Goal: Information Seeking & Learning: Learn about a topic

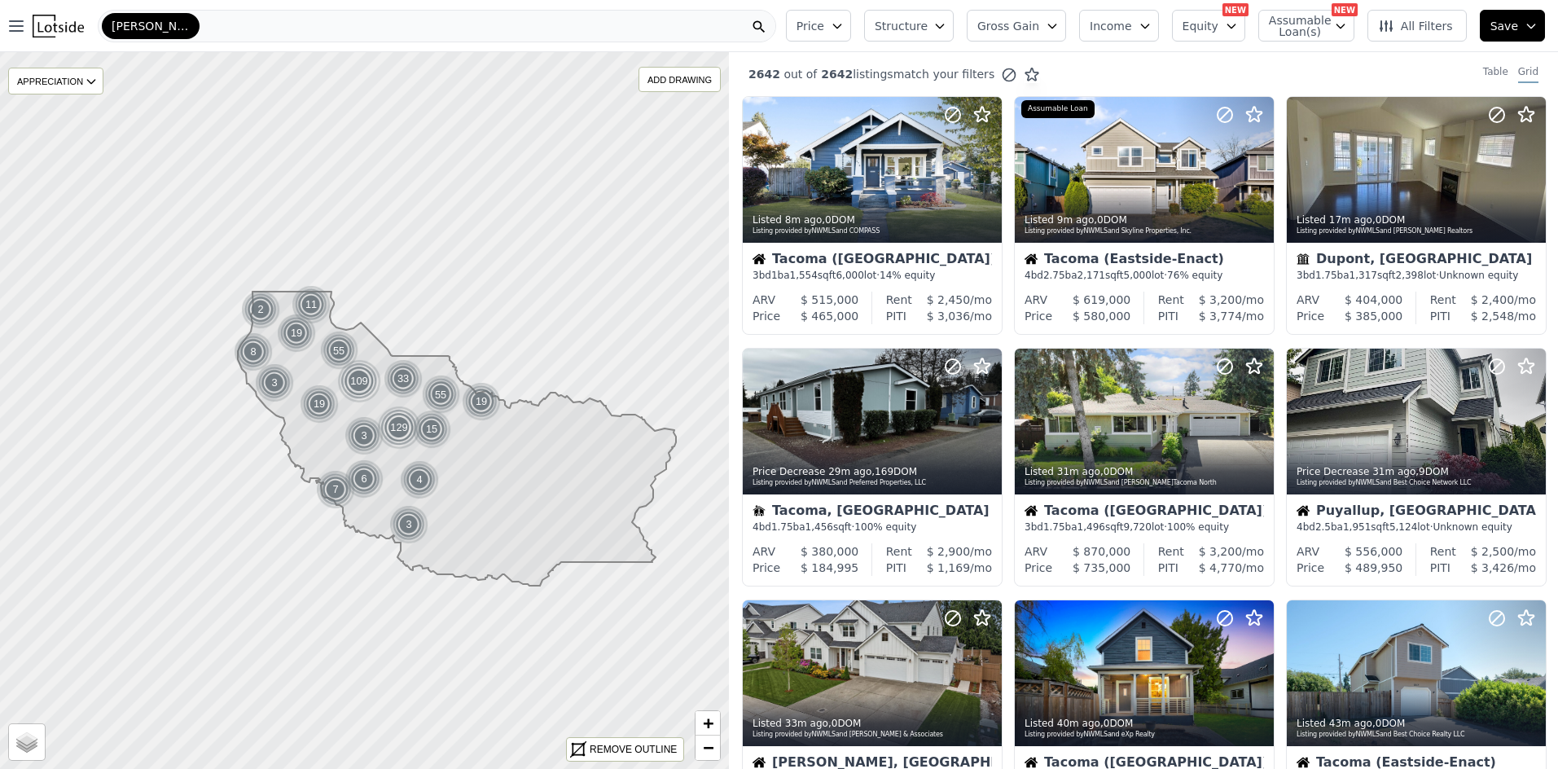
click at [185, 27] on div "[PERSON_NAME]" at bounding box center [437, 26] width 678 height 33
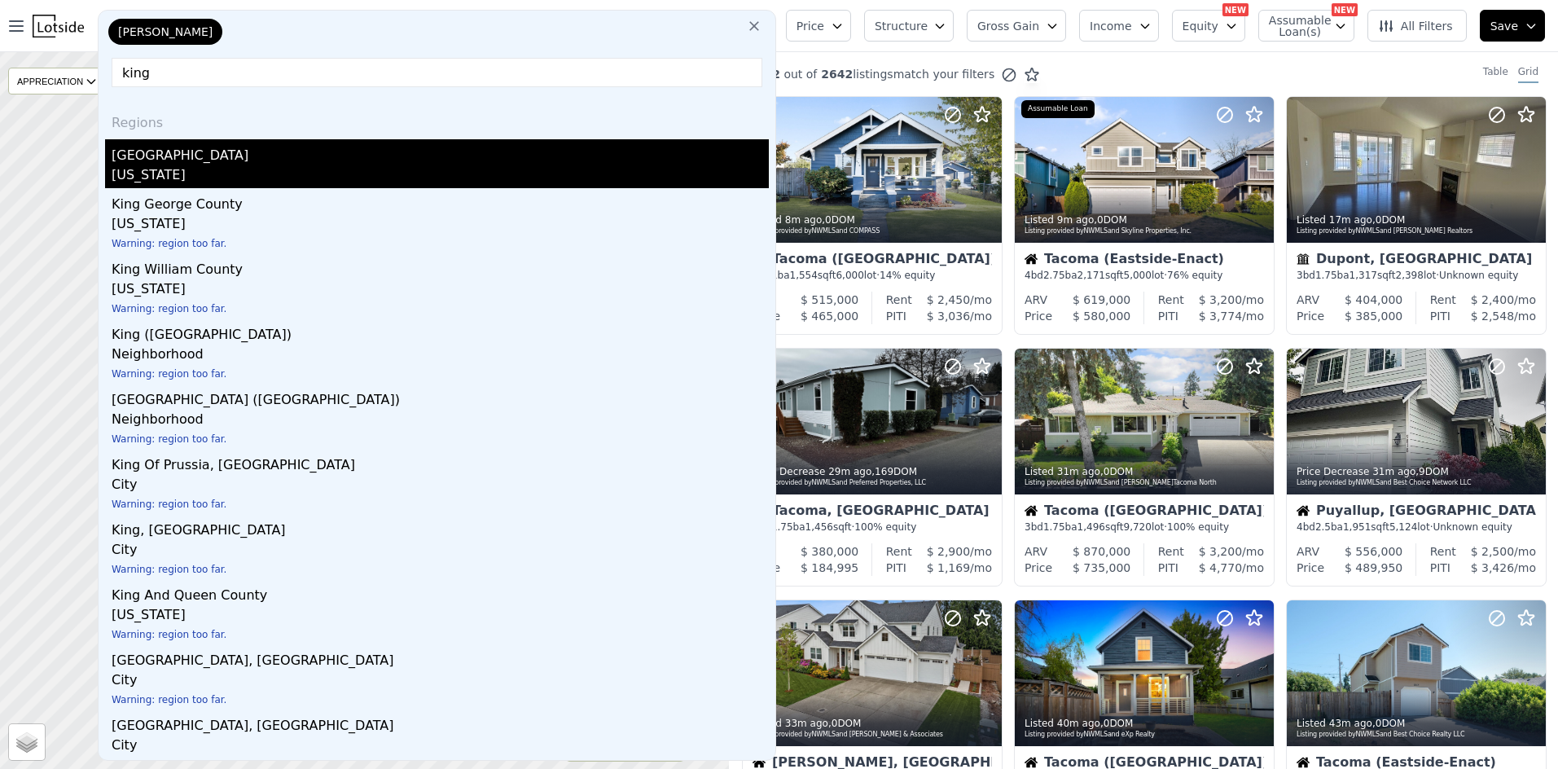
type input "king"
click at [173, 161] on div "[GEOGRAPHIC_DATA]" at bounding box center [440, 152] width 657 height 26
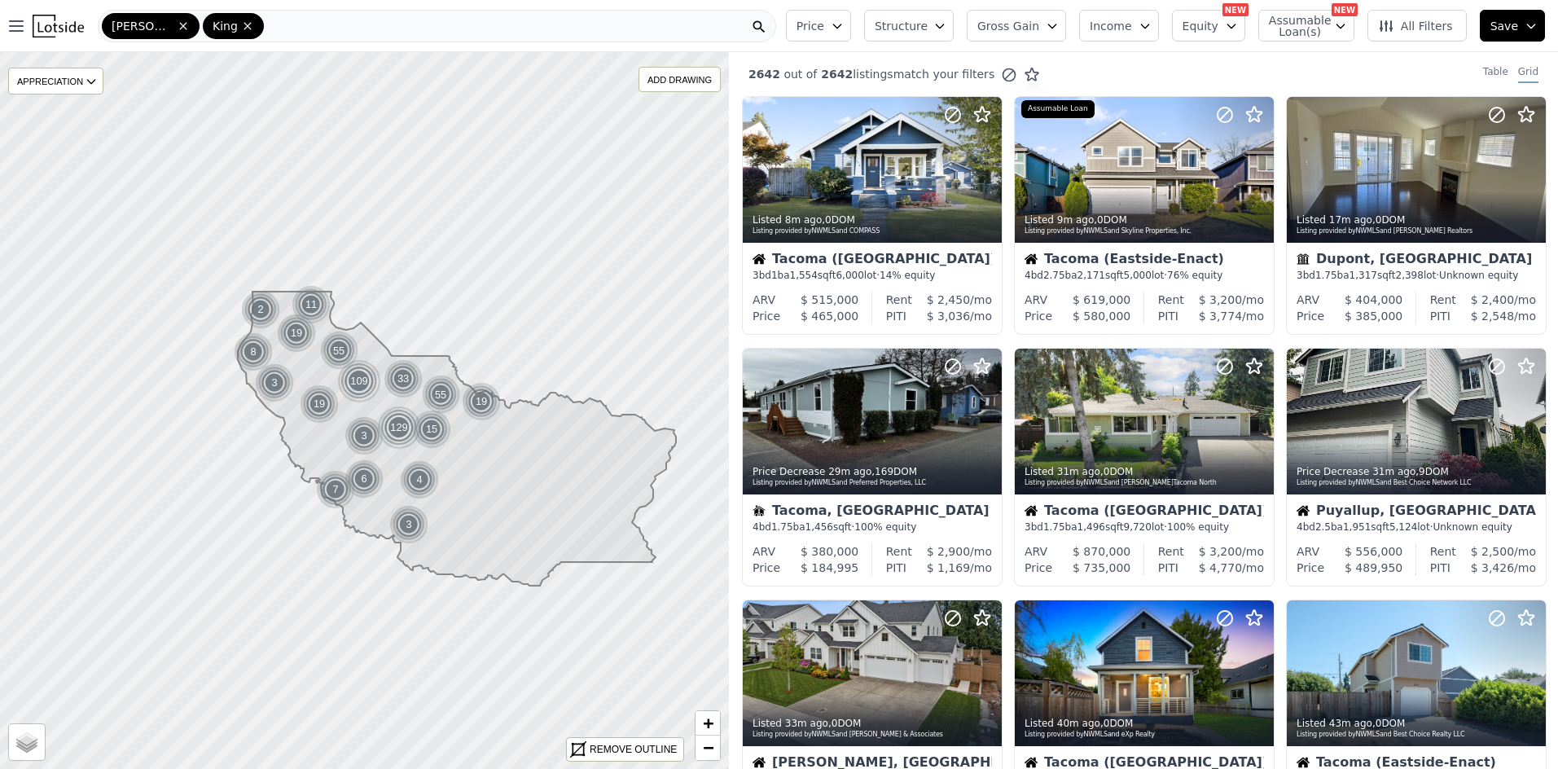
click at [316, 25] on div "[PERSON_NAME]" at bounding box center [437, 26] width 678 height 33
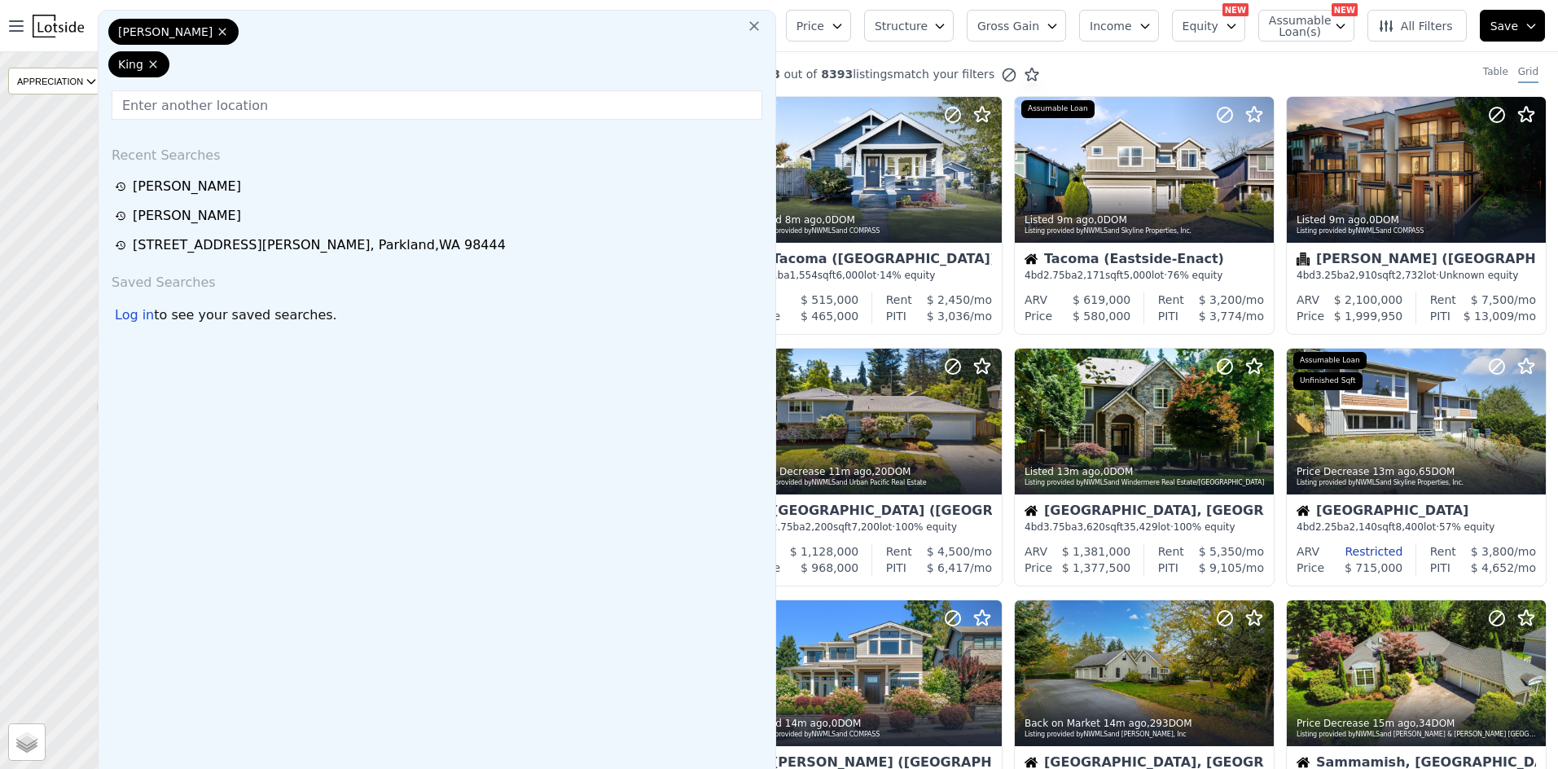
click at [325, 29] on div "[PERSON_NAME]" at bounding box center [437, 51] width 664 height 65
click at [318, 90] on input "text" at bounding box center [437, 104] width 651 height 29
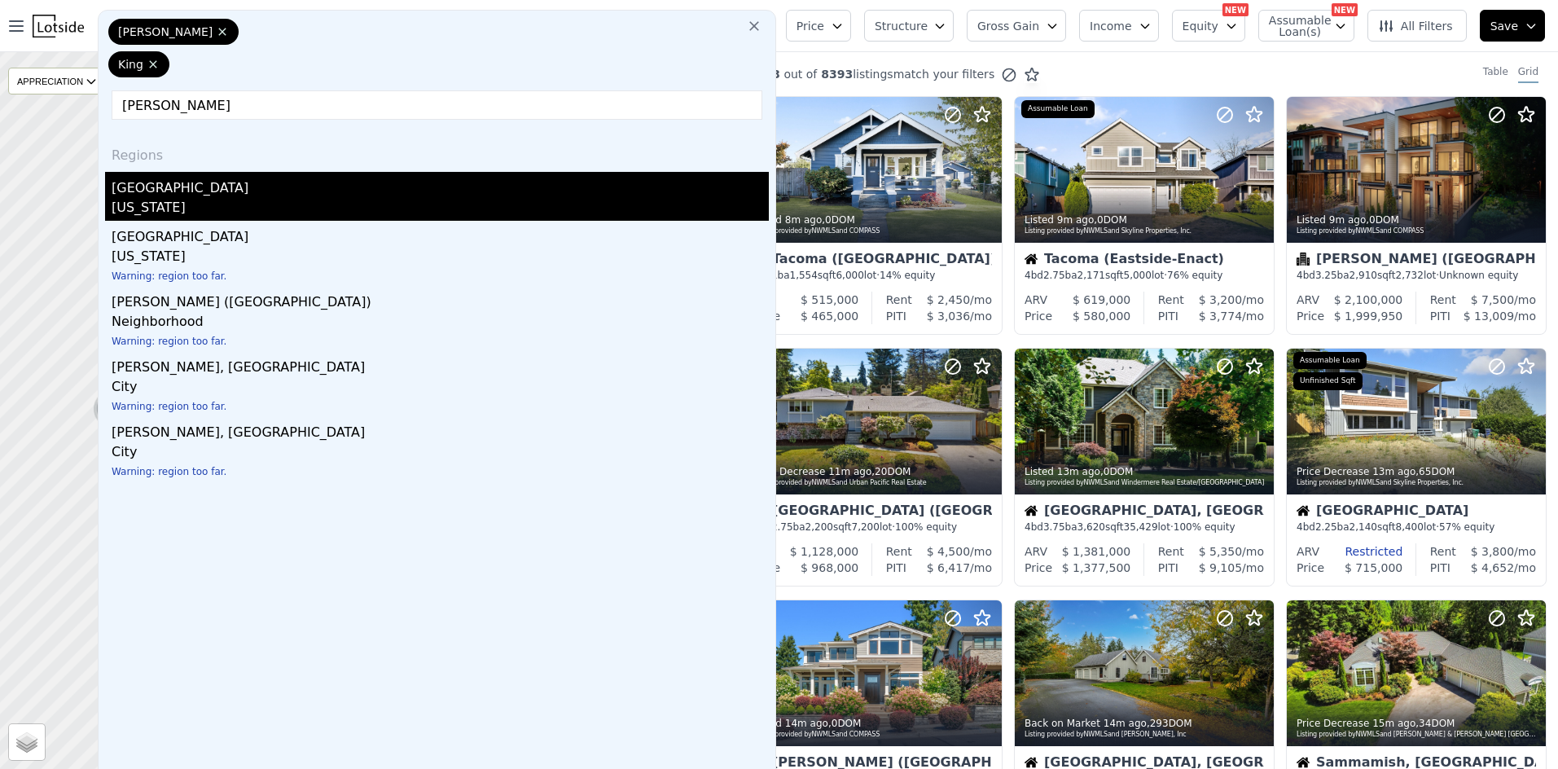
type input "[PERSON_NAME]"
click at [208, 172] on div "[GEOGRAPHIC_DATA]" at bounding box center [440, 185] width 657 height 26
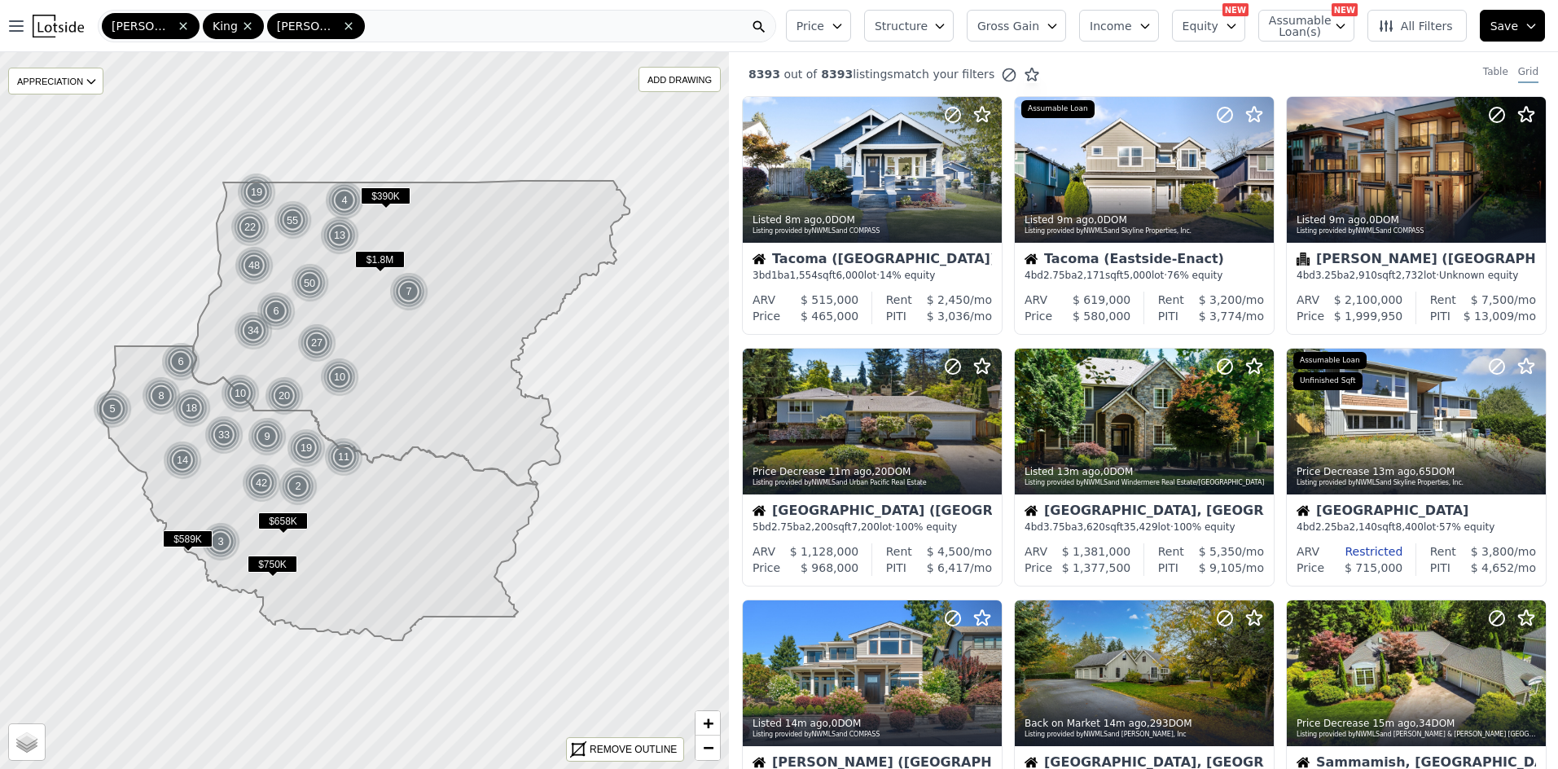
click at [400, 24] on div "[PERSON_NAME]" at bounding box center [437, 26] width 678 height 33
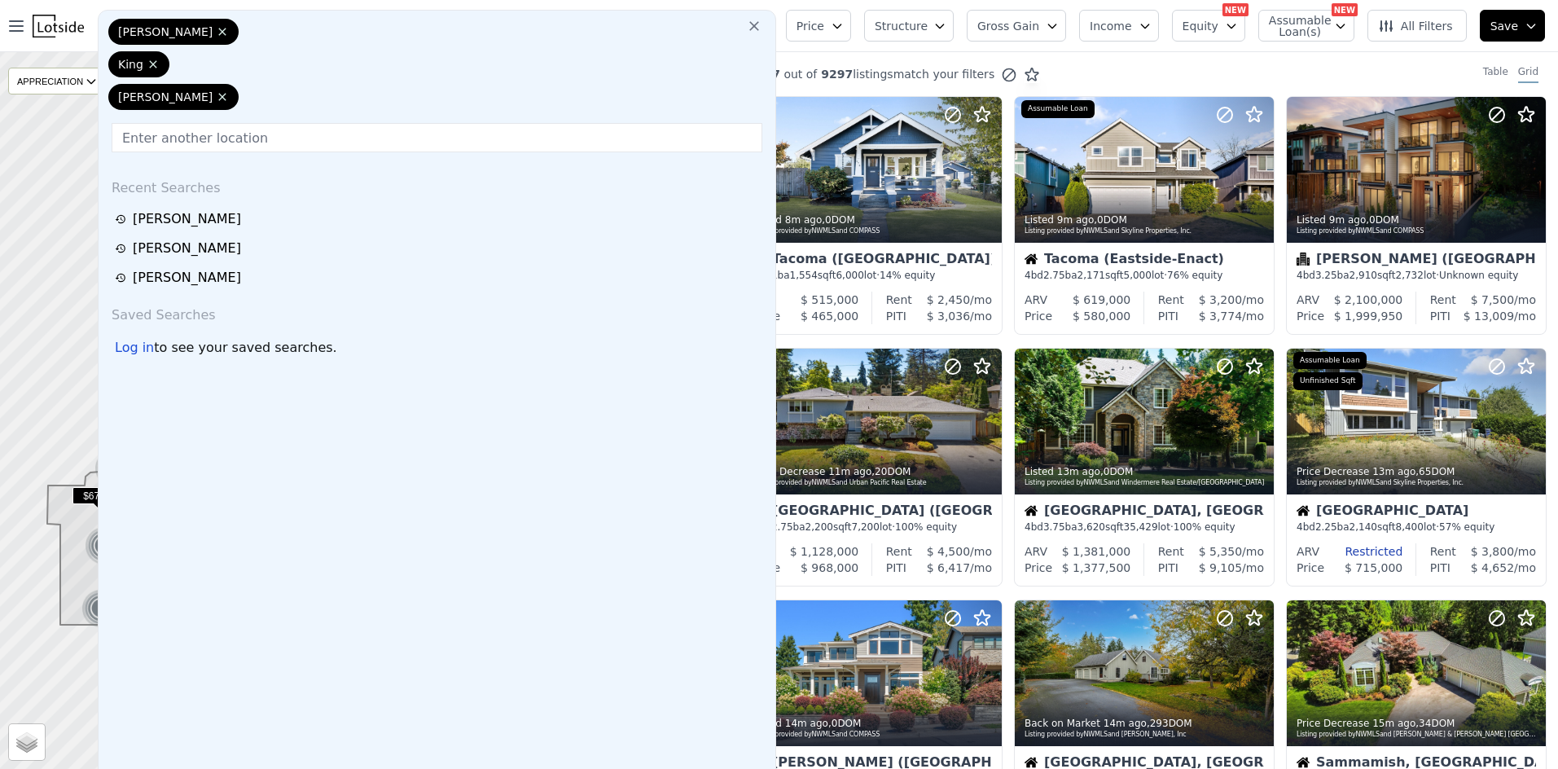
click at [306, 123] on input "text" at bounding box center [437, 137] width 651 height 29
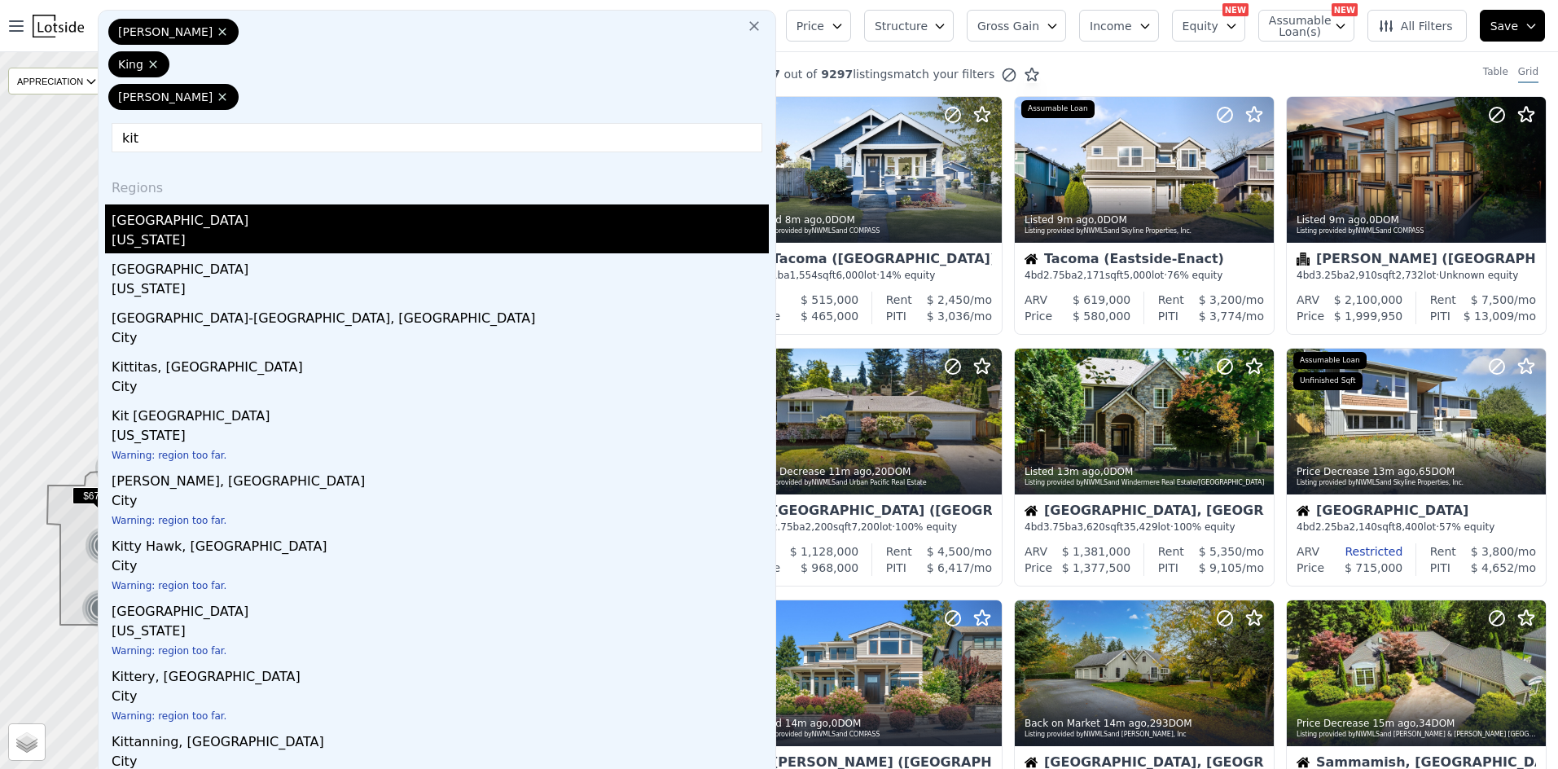
type input "kit"
click at [134, 204] on div "[GEOGRAPHIC_DATA]" at bounding box center [440, 217] width 657 height 26
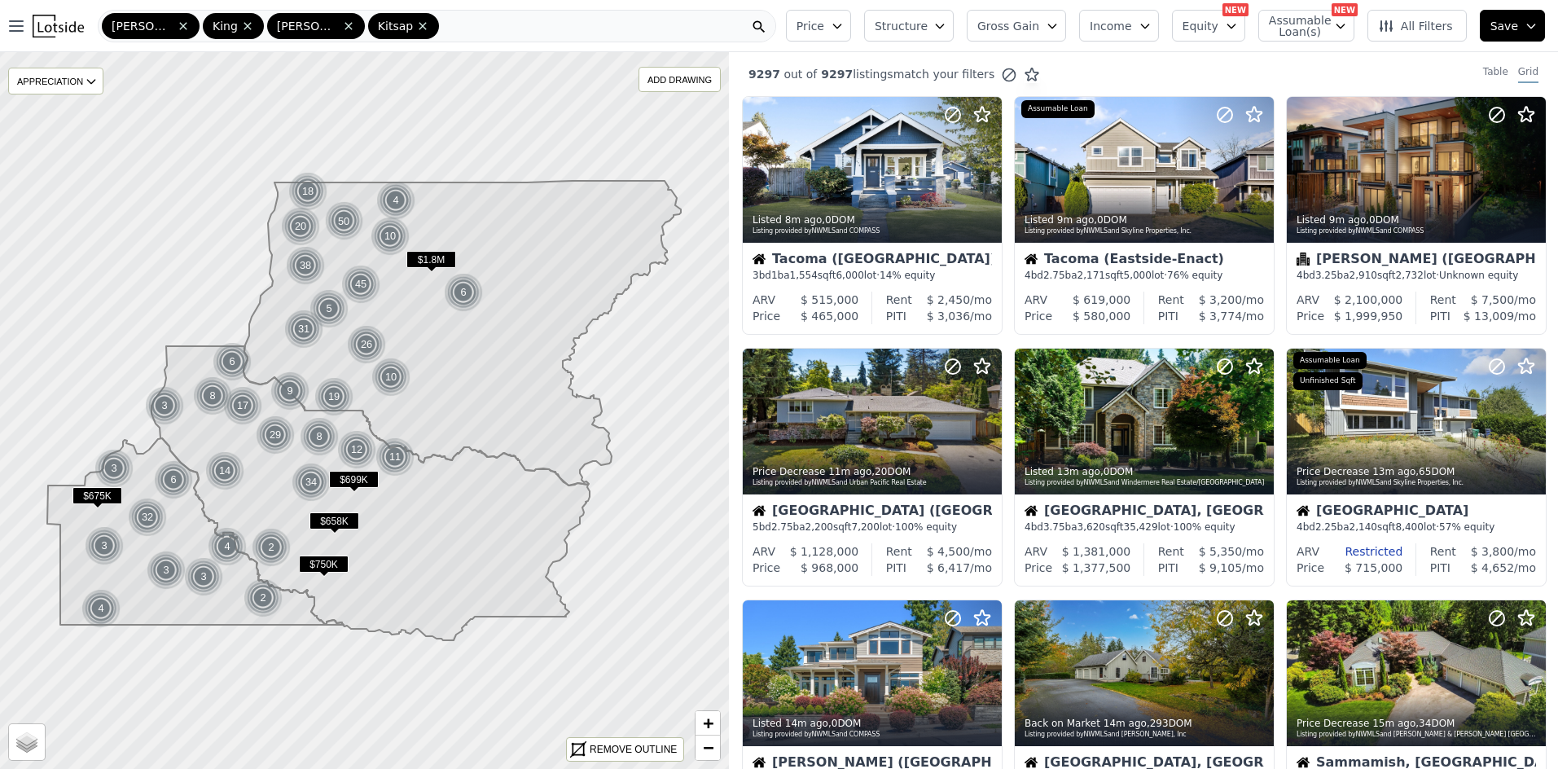
click at [434, 30] on div "[PERSON_NAME]" at bounding box center [437, 26] width 678 height 33
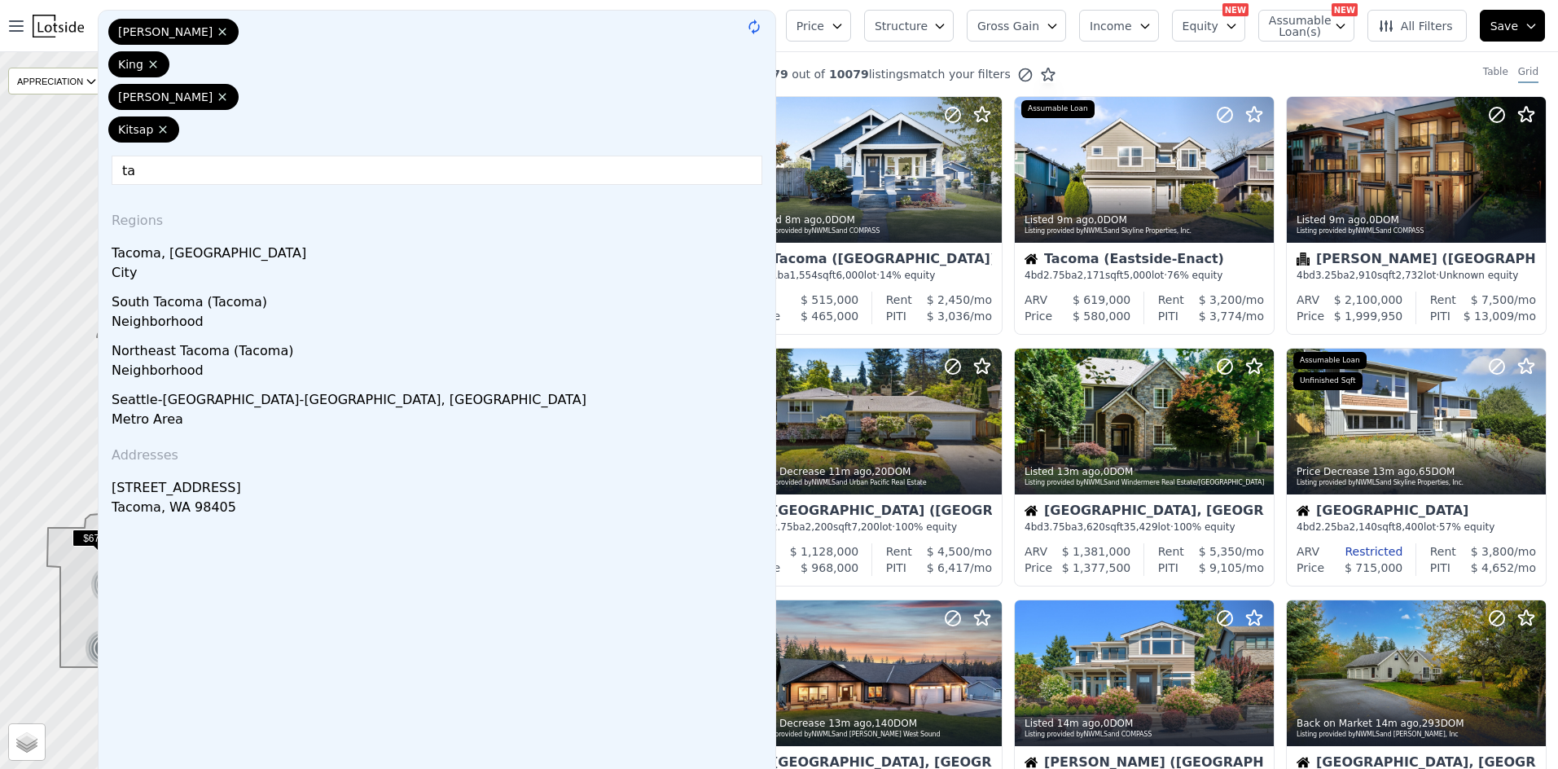
type input "t"
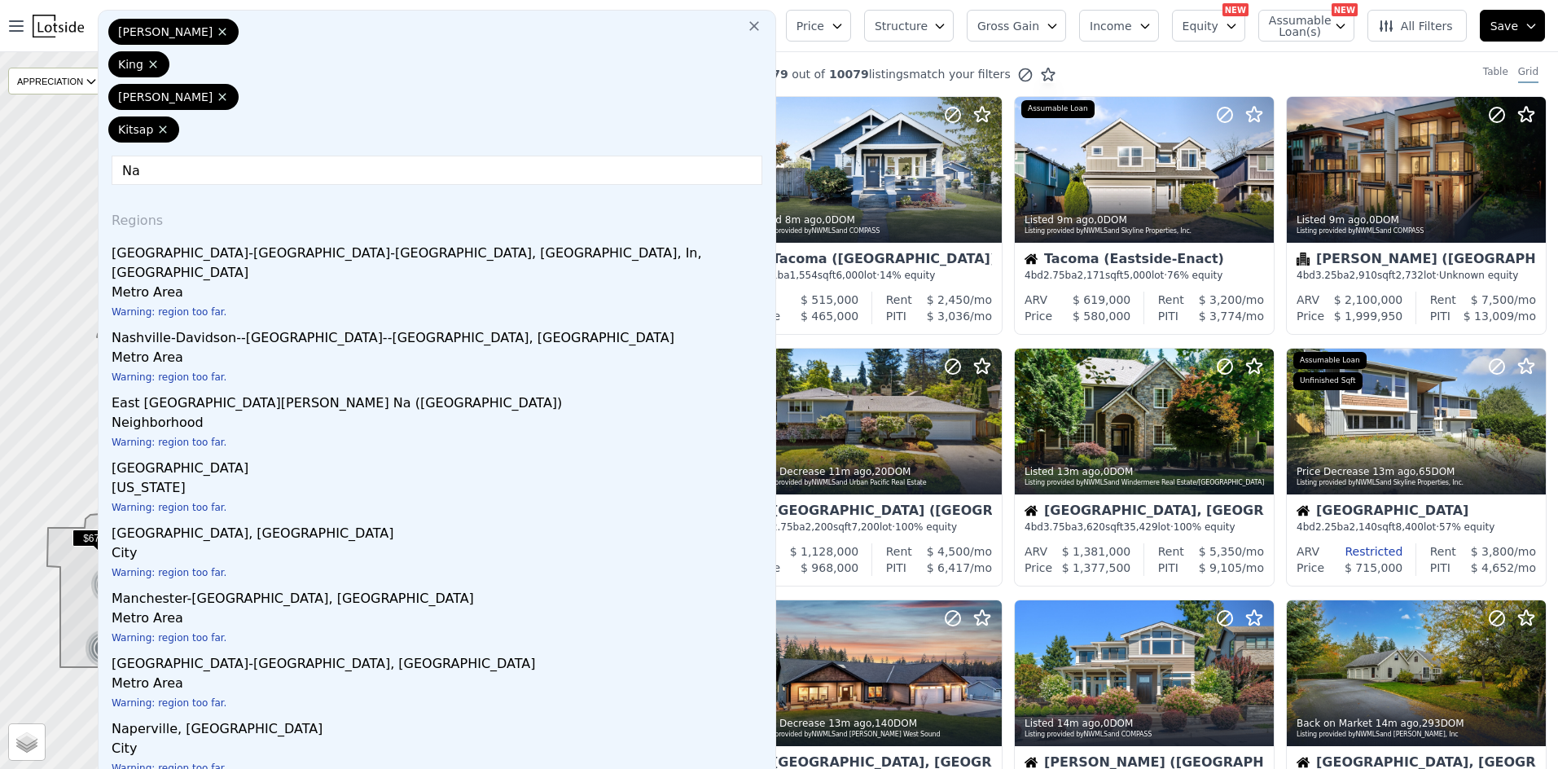
type input "N"
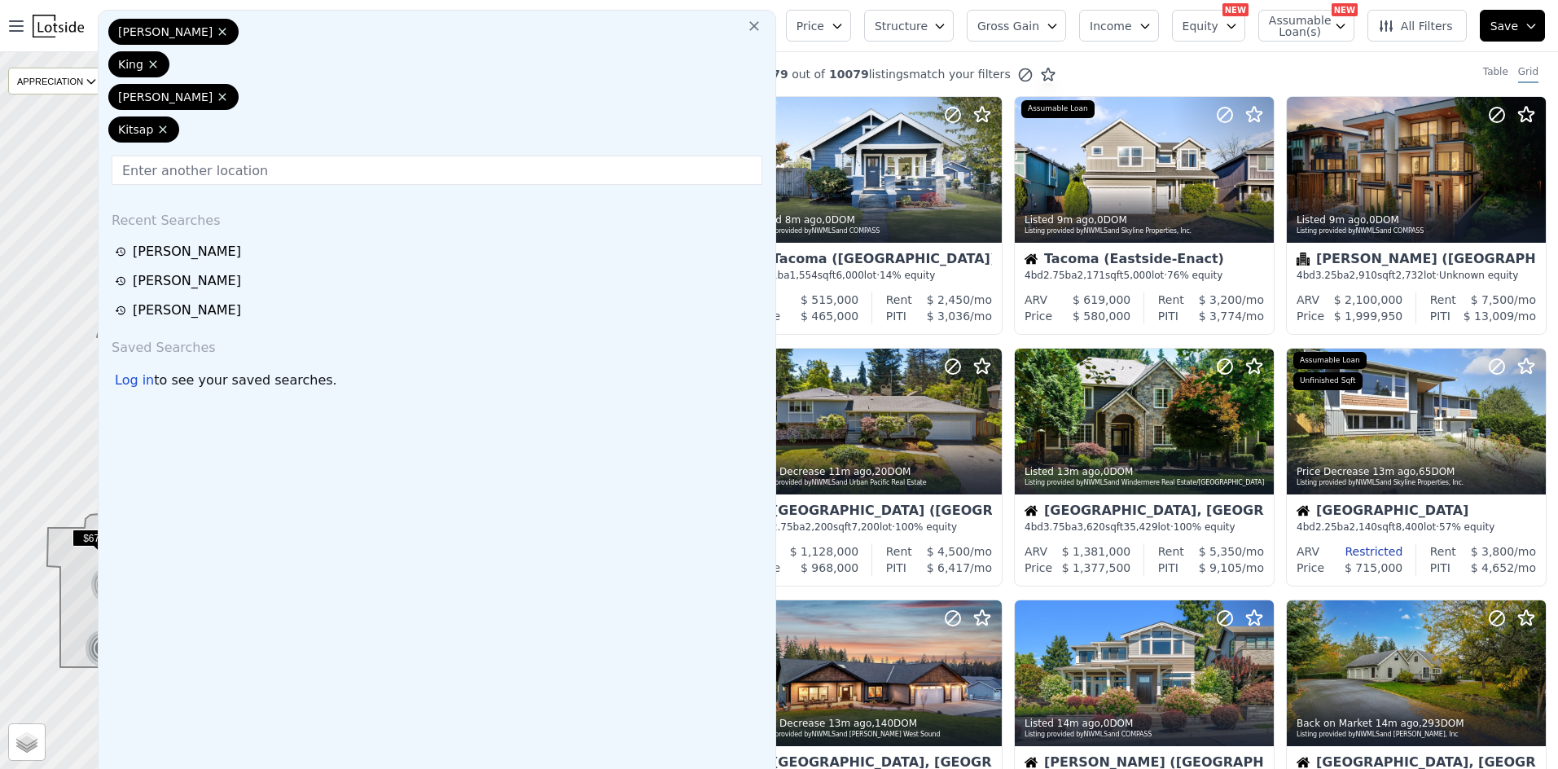
type input "N"
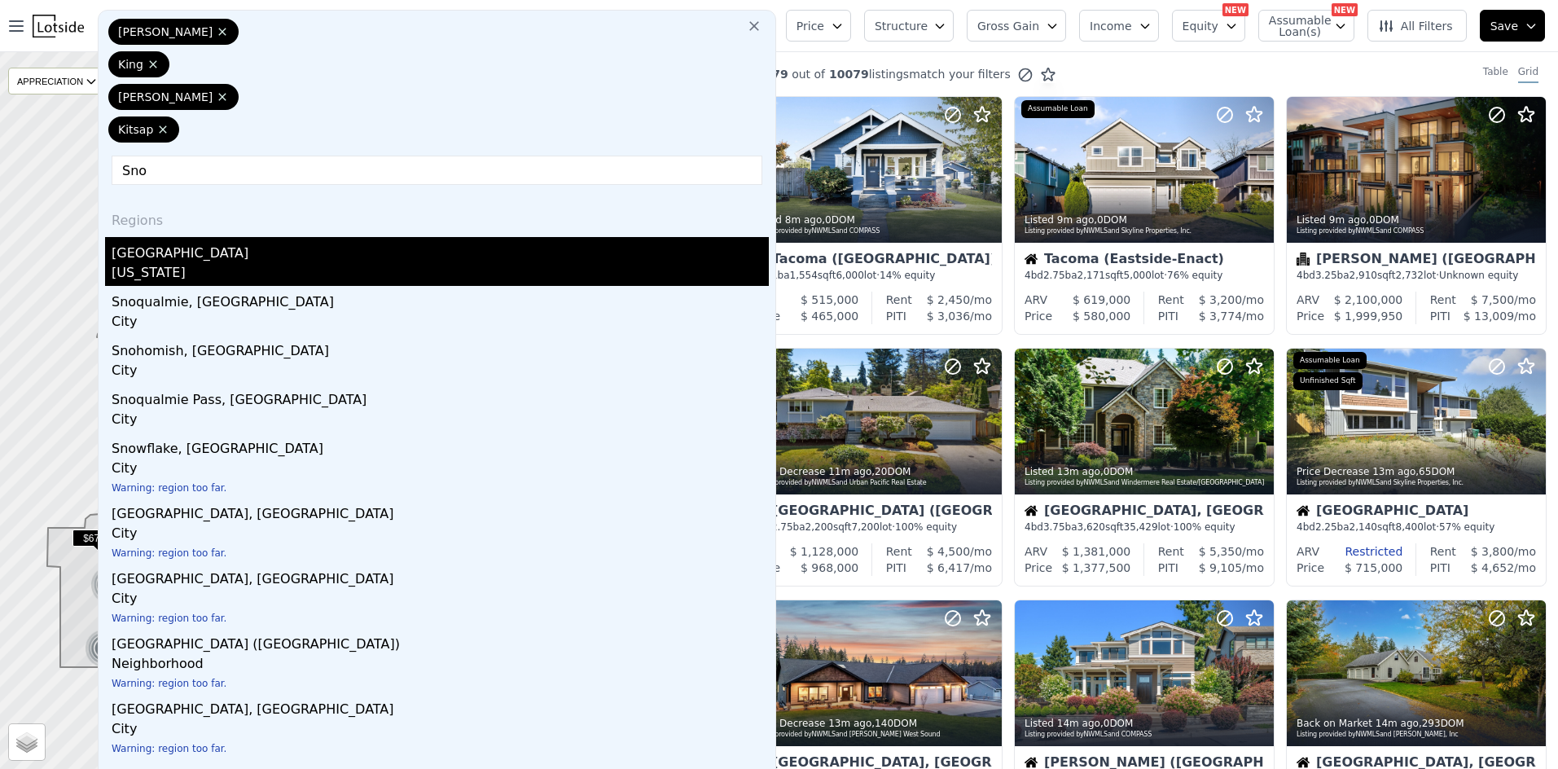
type input "Sno"
click at [209, 263] on div "[US_STATE]" at bounding box center [440, 274] width 657 height 23
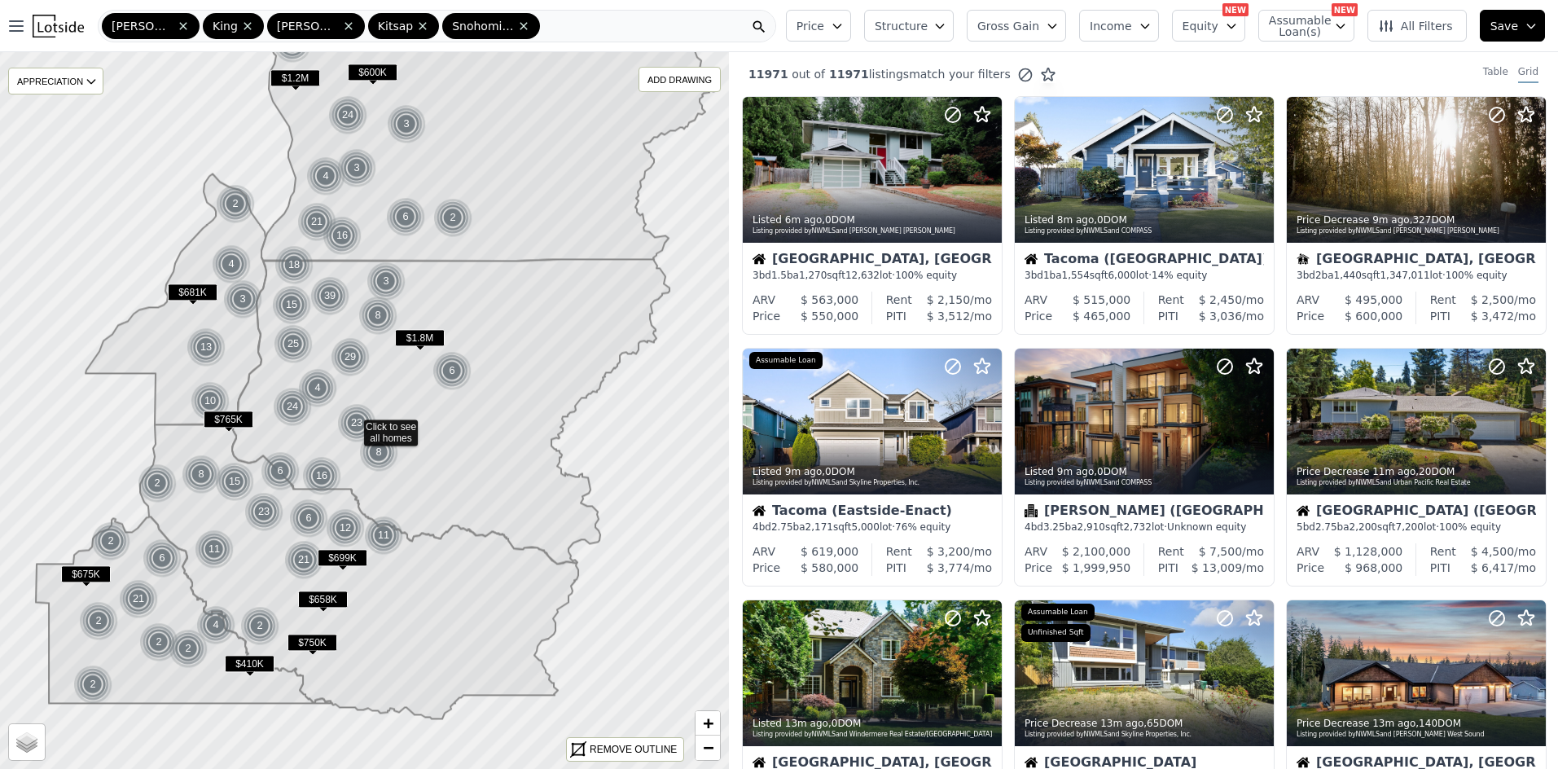
click at [525, 24] on div "[PERSON_NAME] Snohomish" at bounding box center [437, 26] width 678 height 33
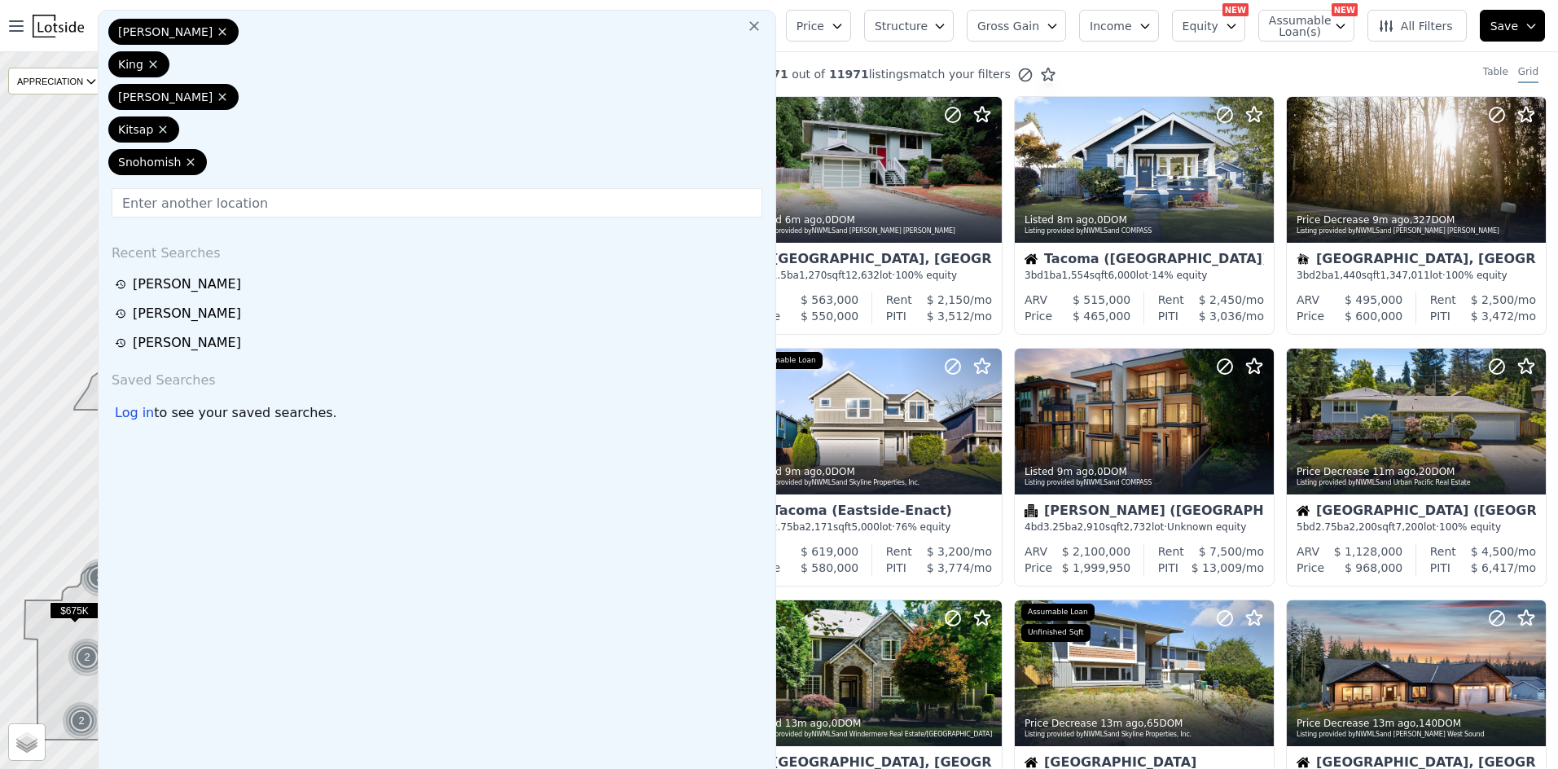
click at [1057, 30] on button "Gross Gain" at bounding box center [1016, 26] width 99 height 32
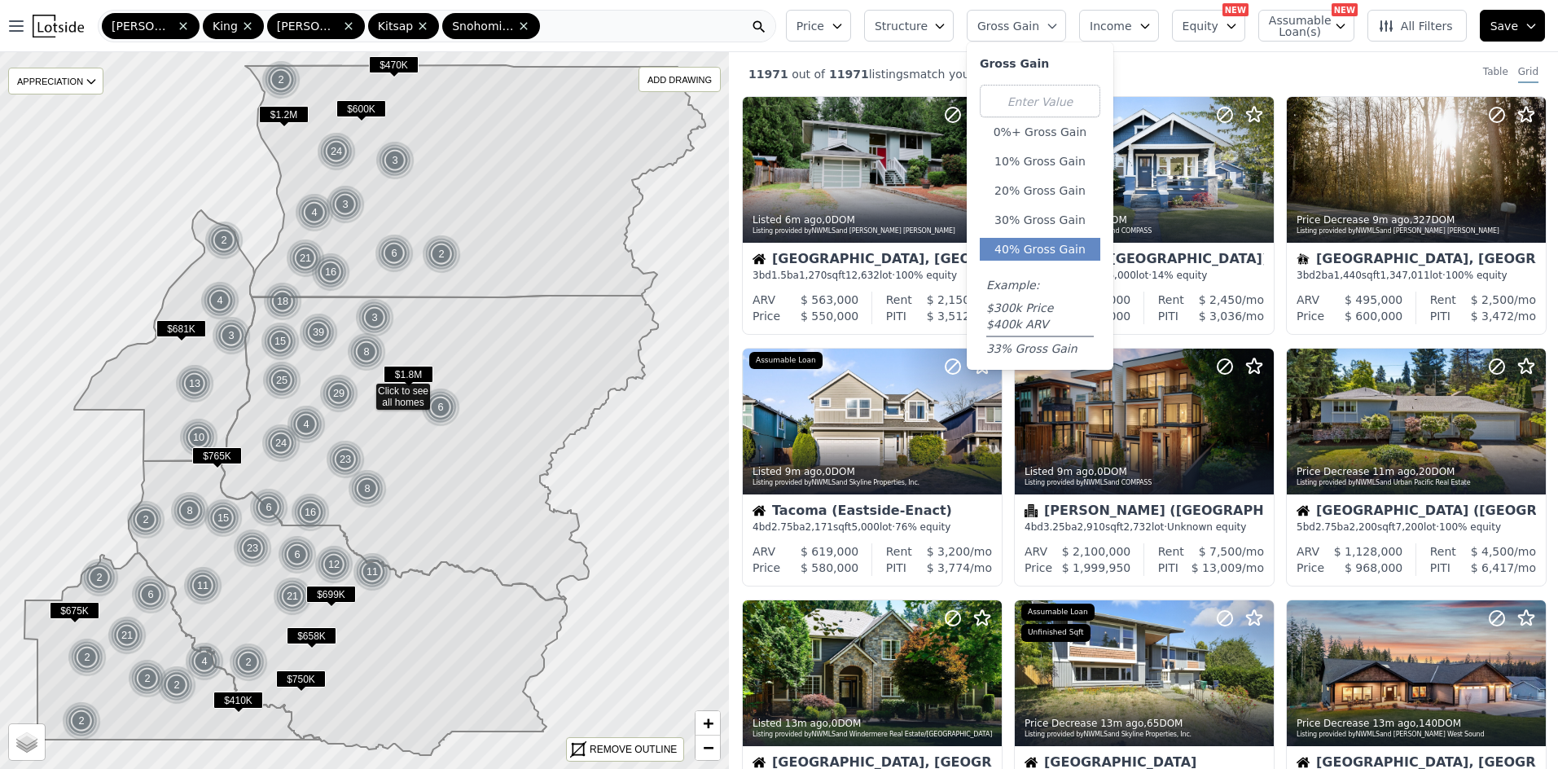
click at [1051, 238] on button "40% Gross Gain" at bounding box center [1040, 249] width 121 height 23
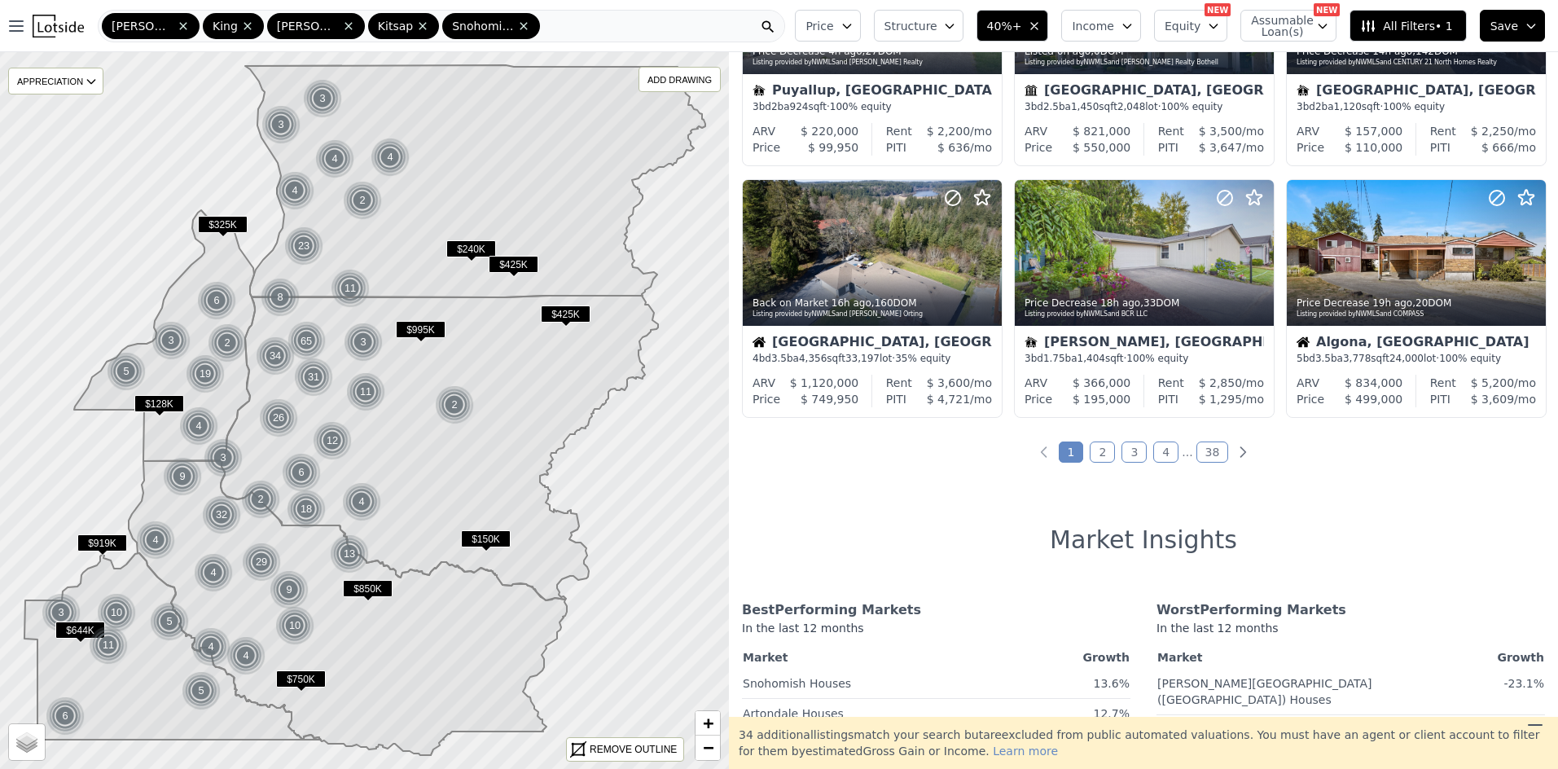
scroll to position [689, 0]
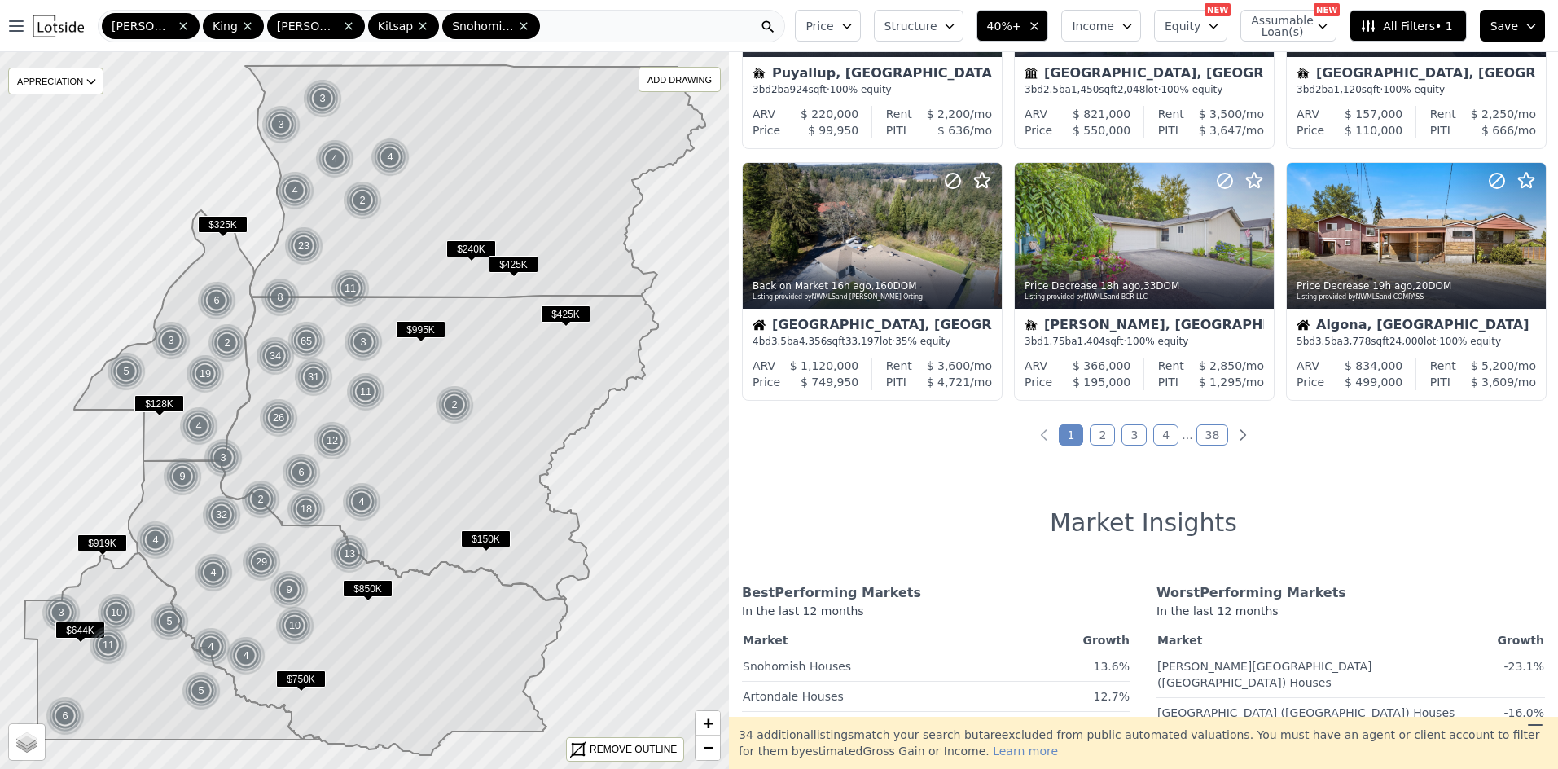
click at [1095, 443] on link "2" at bounding box center [1102, 434] width 25 height 21
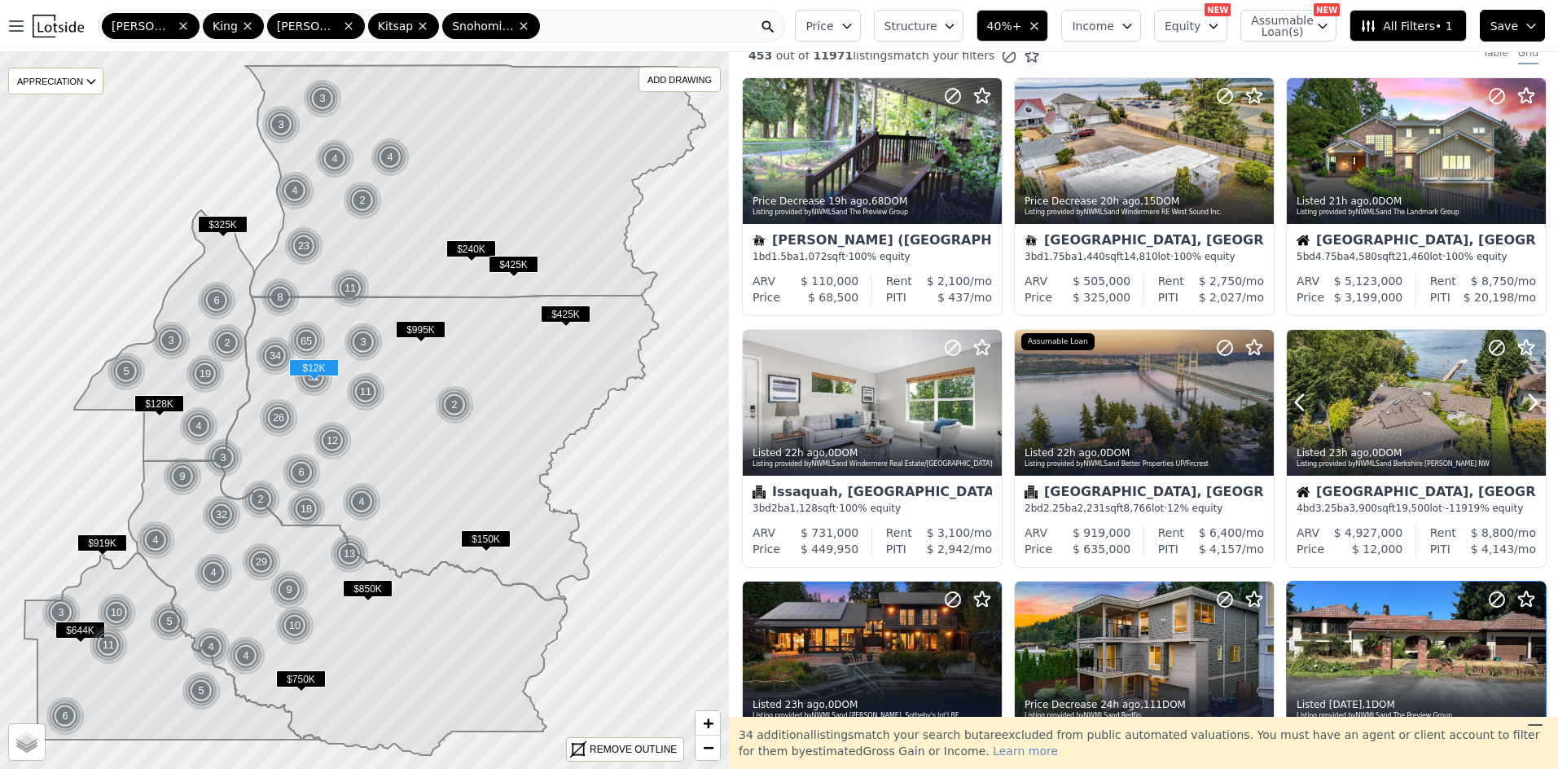
scroll to position [0, 0]
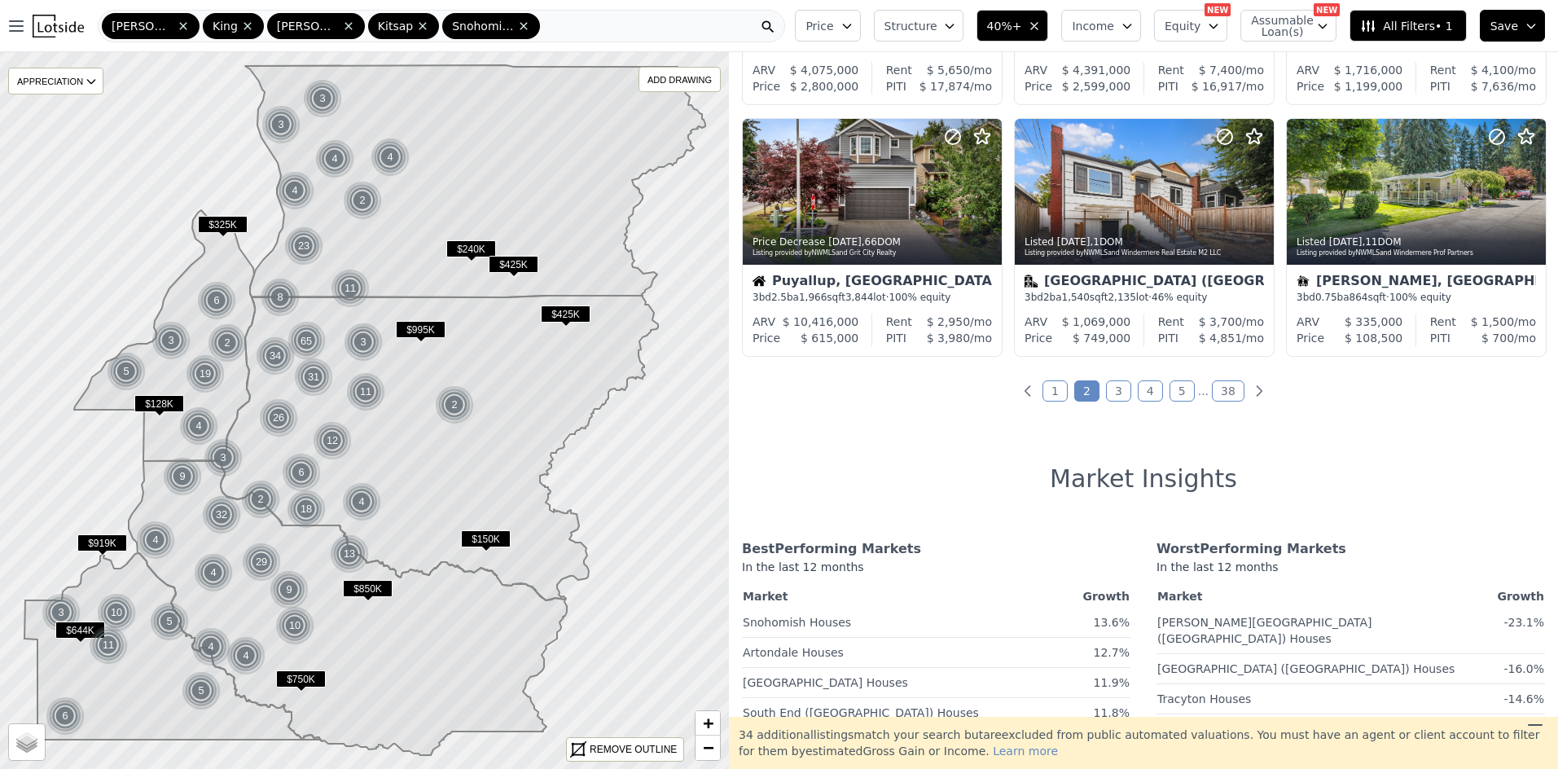
click at [1112, 393] on link "3" at bounding box center [1118, 390] width 25 height 21
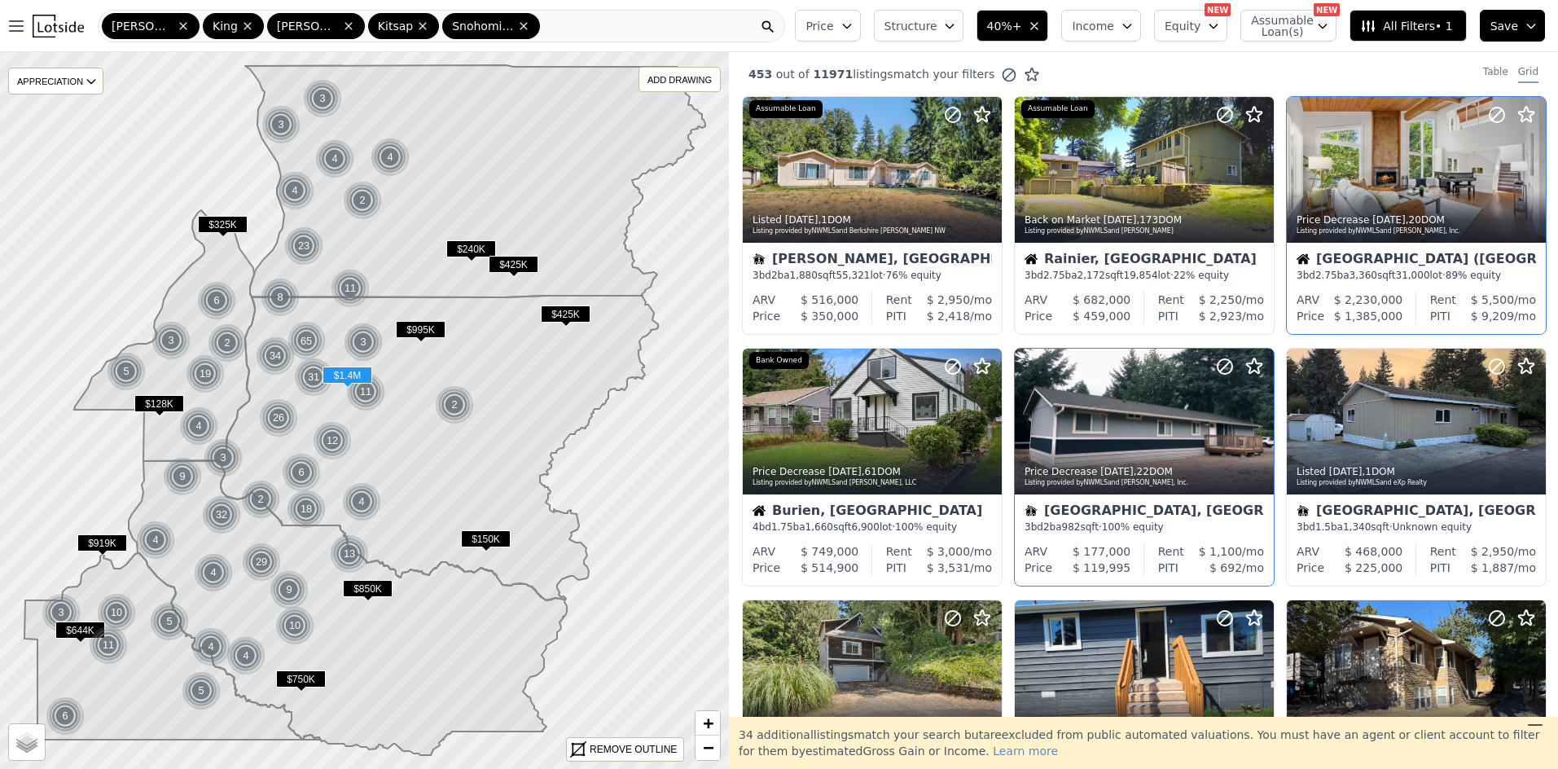
click at [1369, 260] on div "[GEOGRAPHIC_DATA] ([GEOGRAPHIC_DATA])" at bounding box center [1416, 260] width 239 height 16
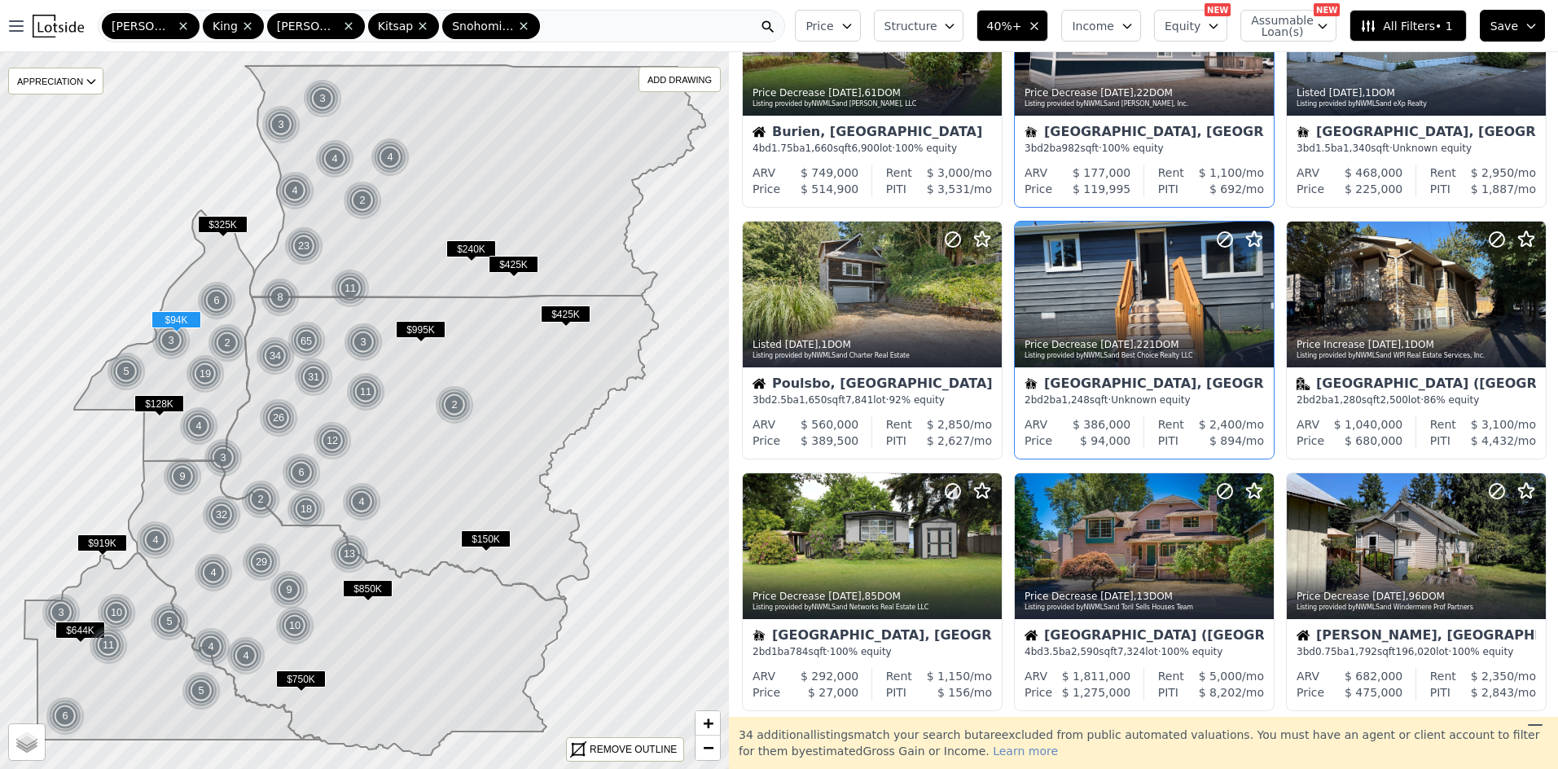
scroll to position [570, 0]
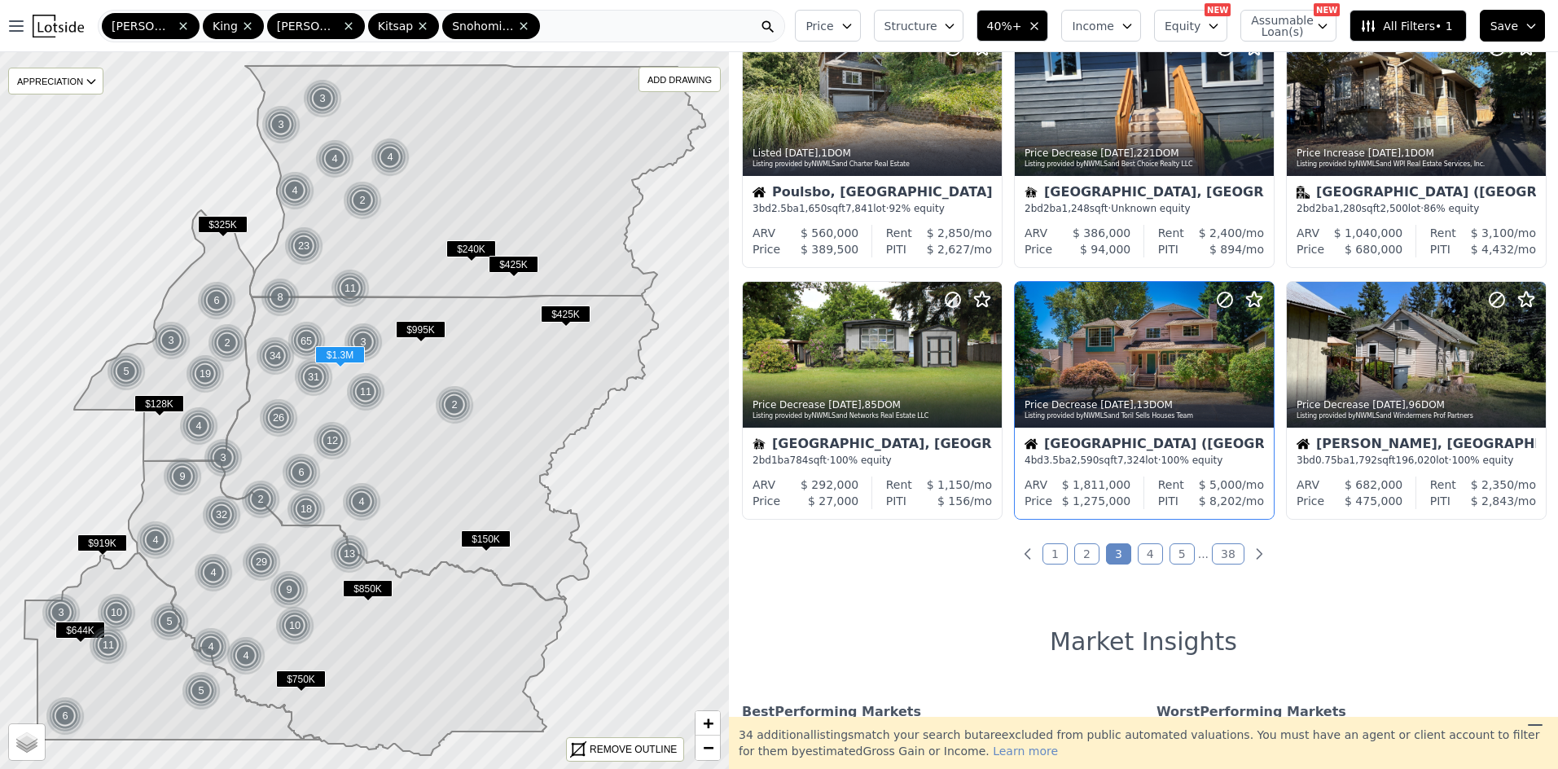
click at [1091, 450] on div "[GEOGRAPHIC_DATA] ([GEOGRAPHIC_DATA])" at bounding box center [1144, 445] width 239 height 16
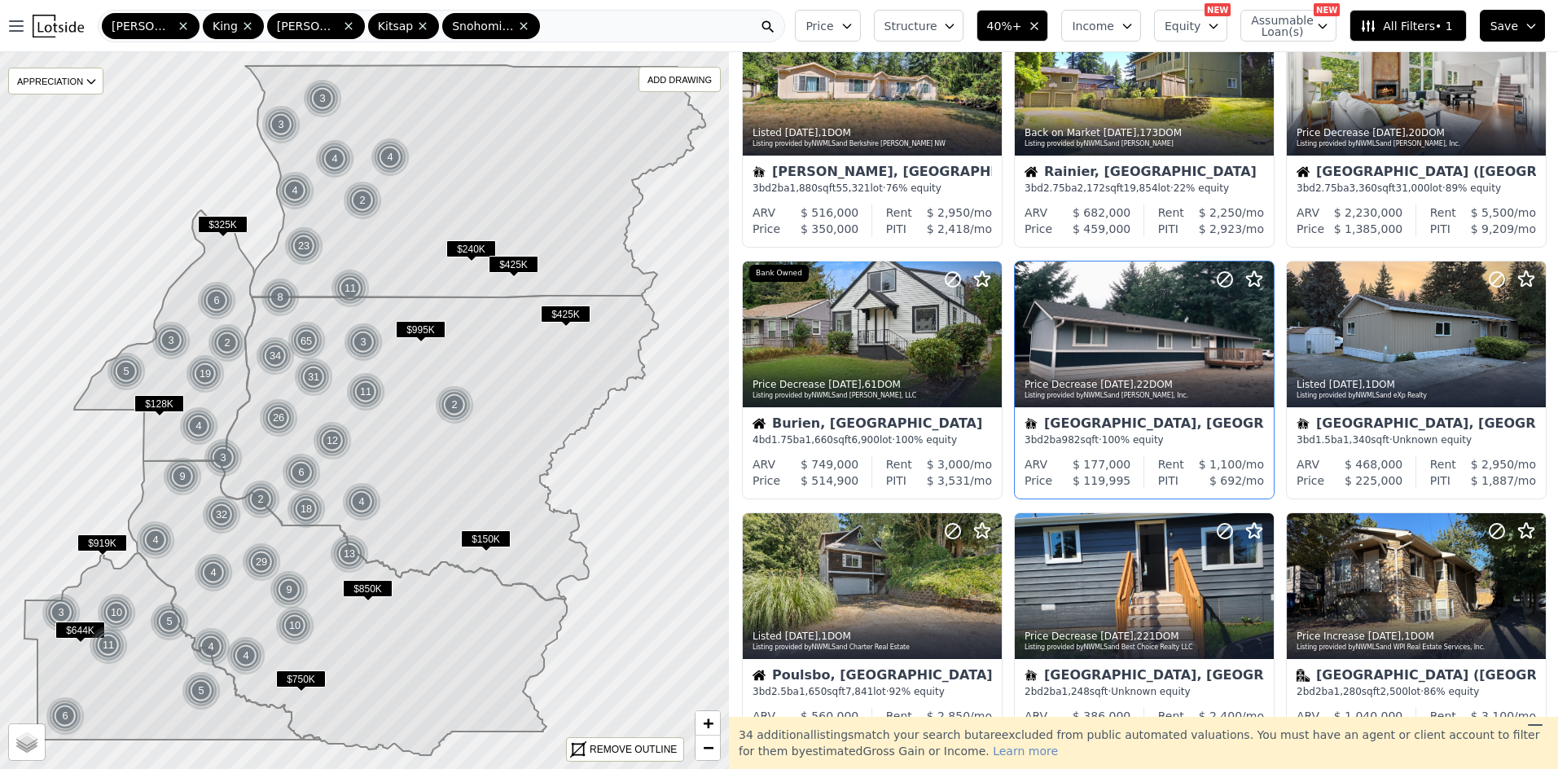
scroll to position [81, 0]
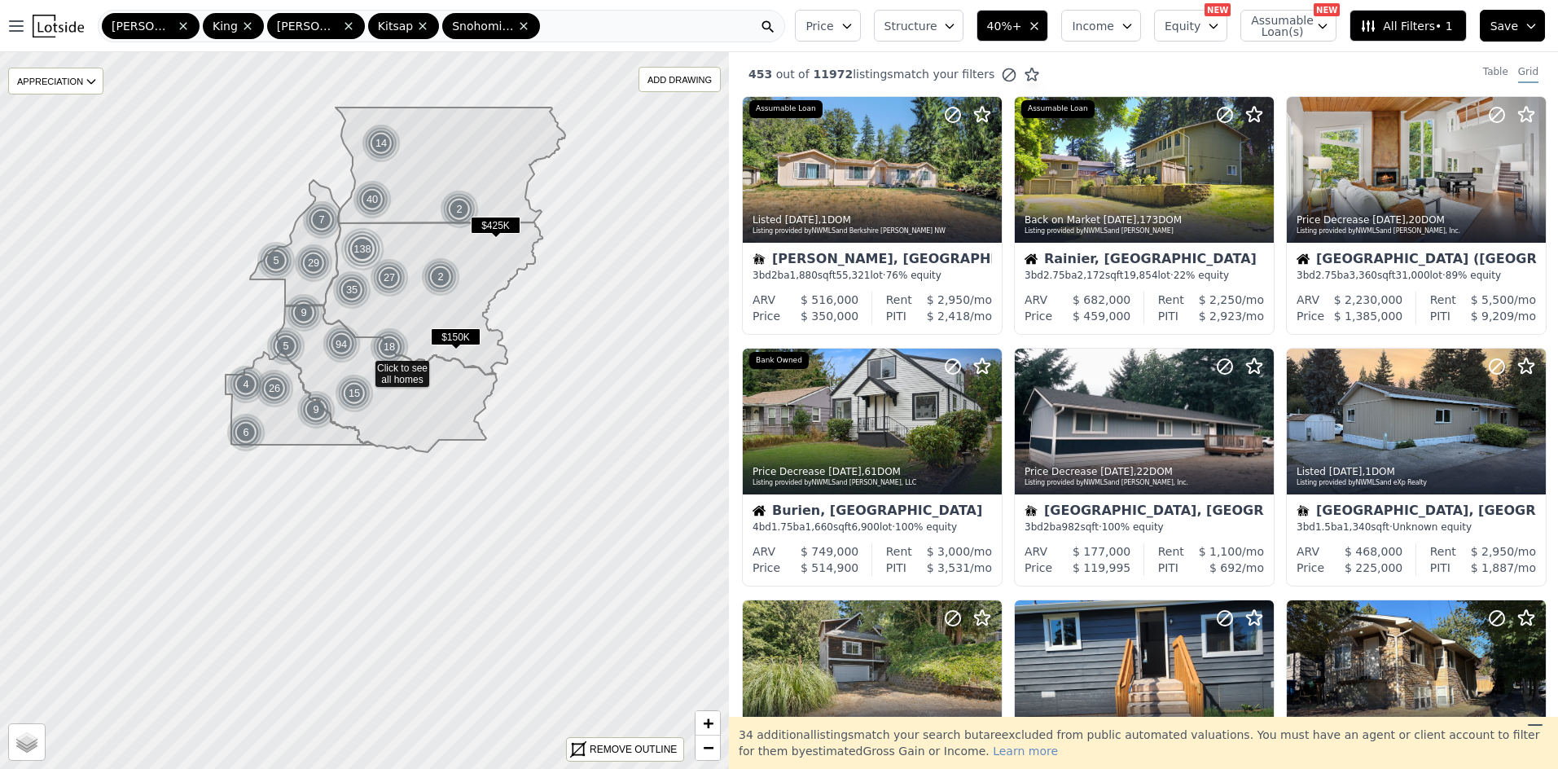
click at [1501, 28] on span "Save" at bounding box center [1504, 26] width 28 height 16
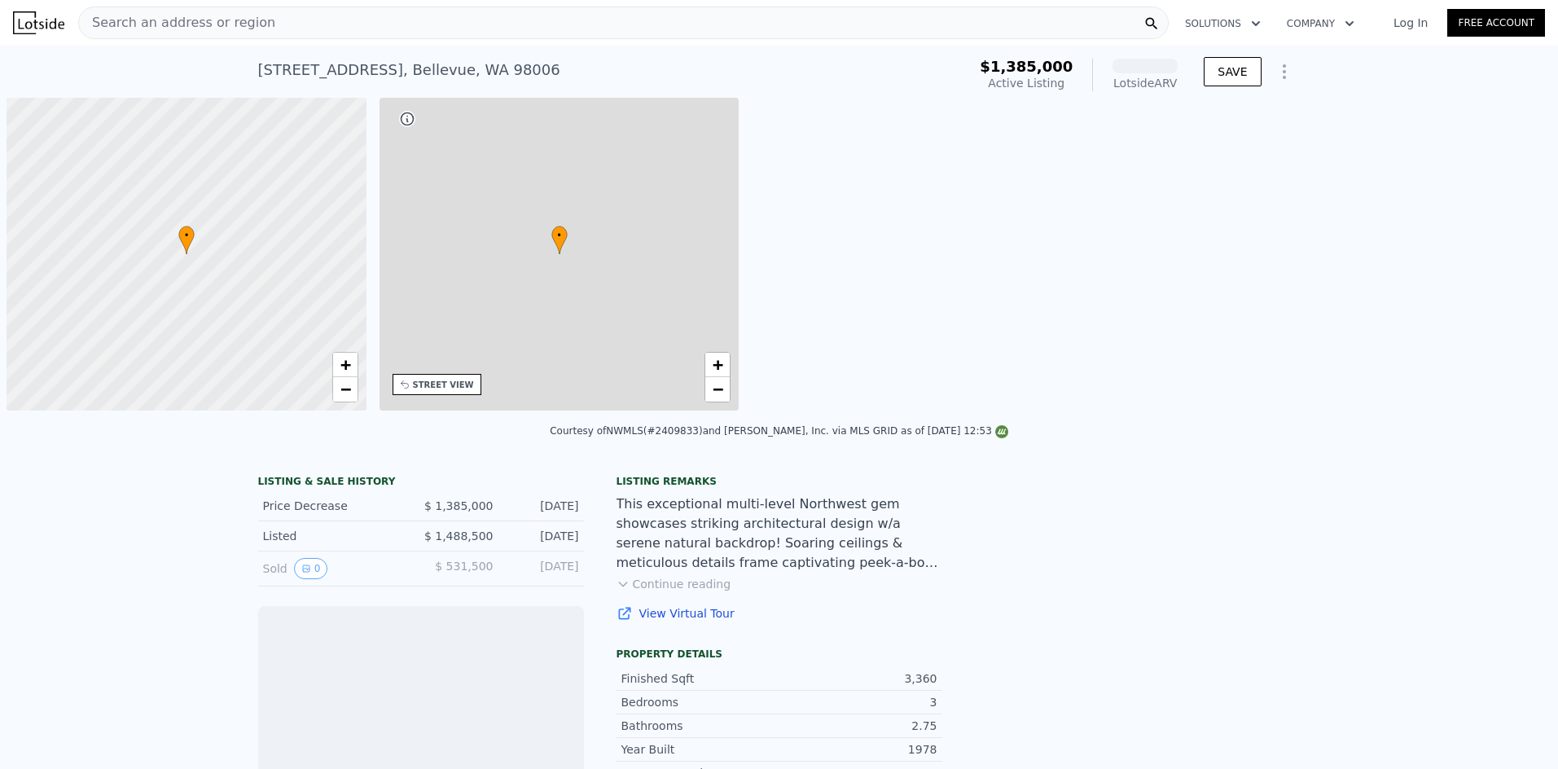
scroll to position [0, 7]
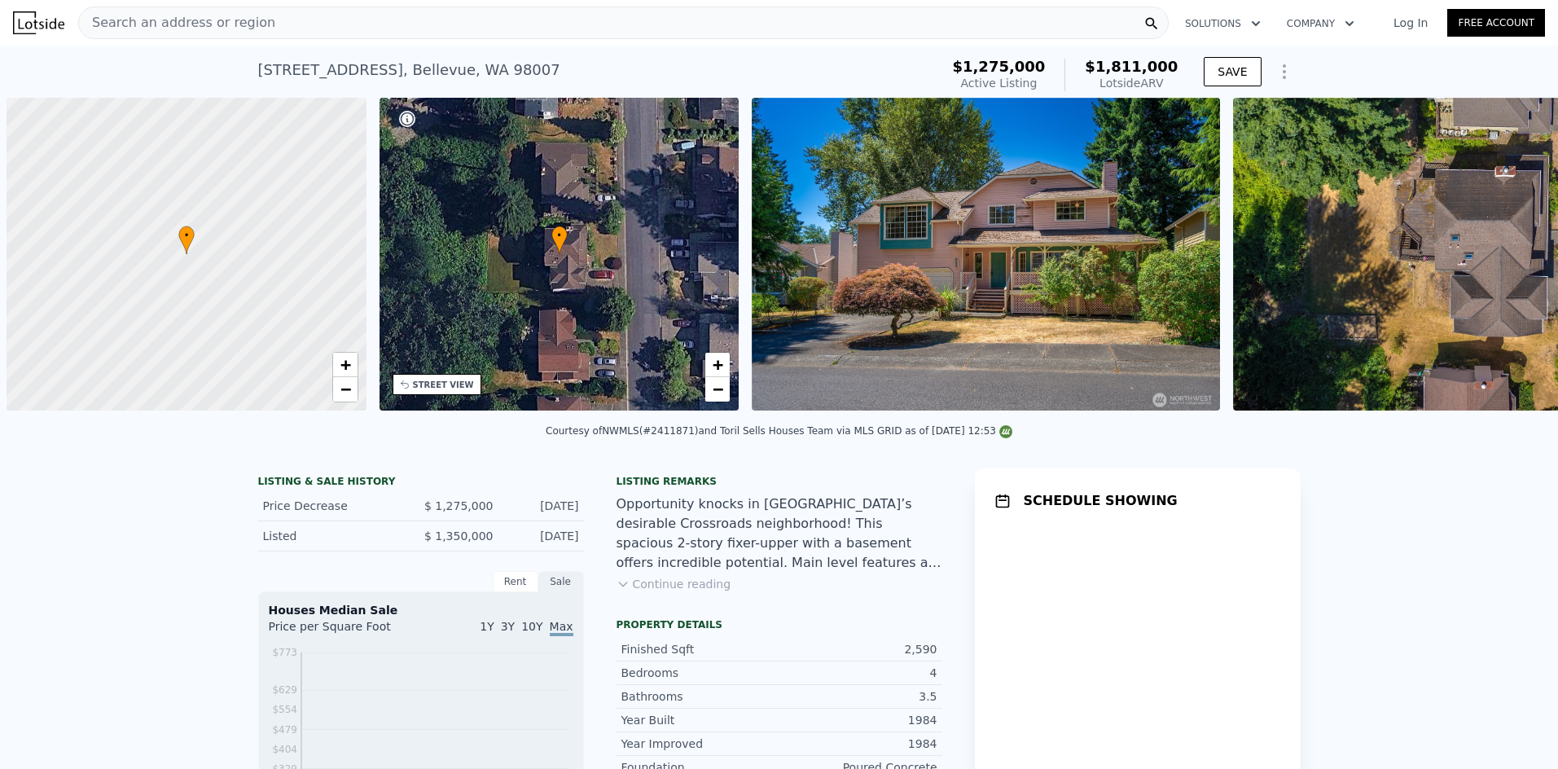
scroll to position [0, 7]
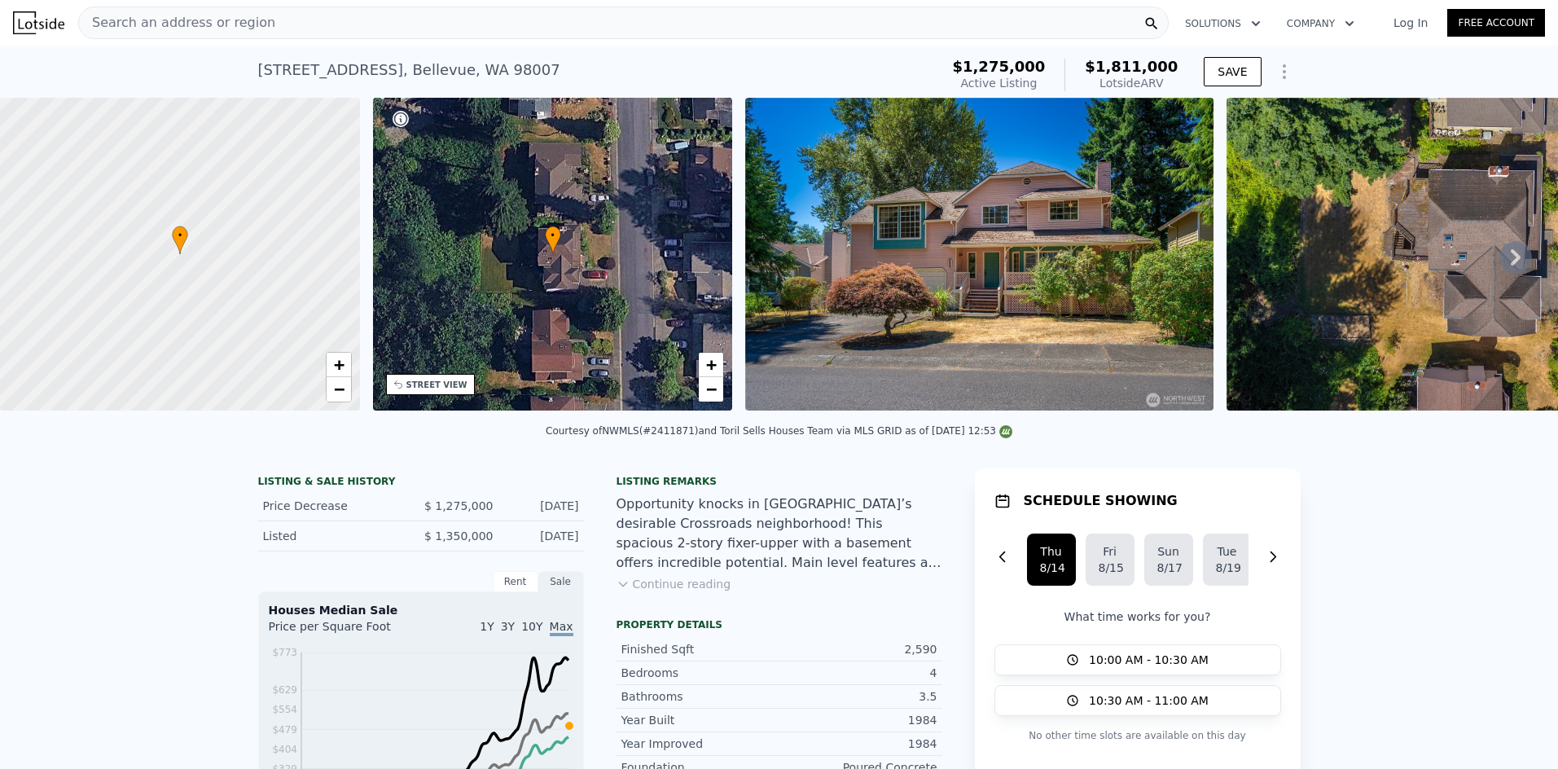
click at [1507, 265] on icon at bounding box center [1515, 257] width 33 height 33
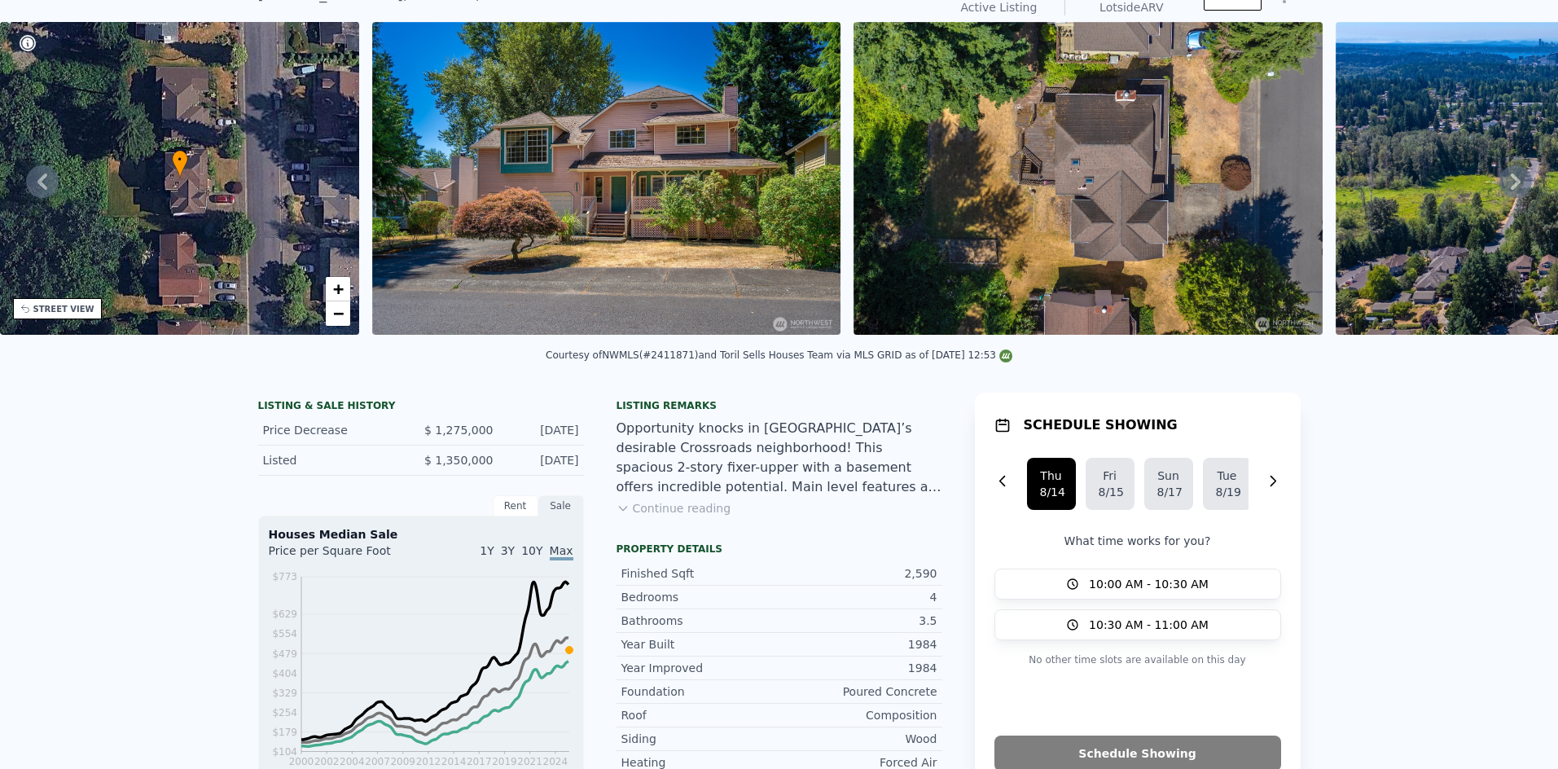
scroll to position [0, 0]
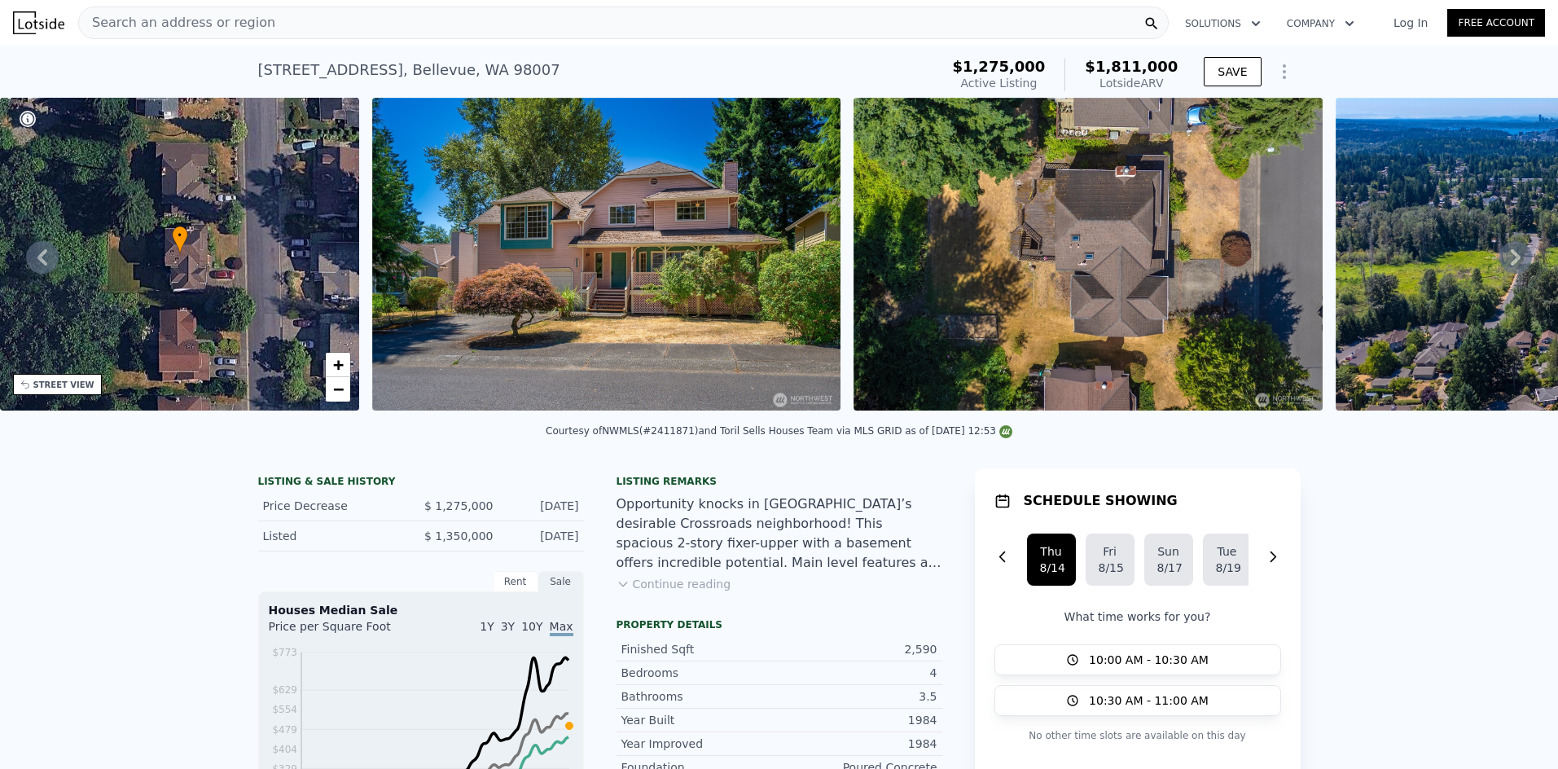
click at [1499, 269] on icon at bounding box center [1515, 257] width 33 height 33
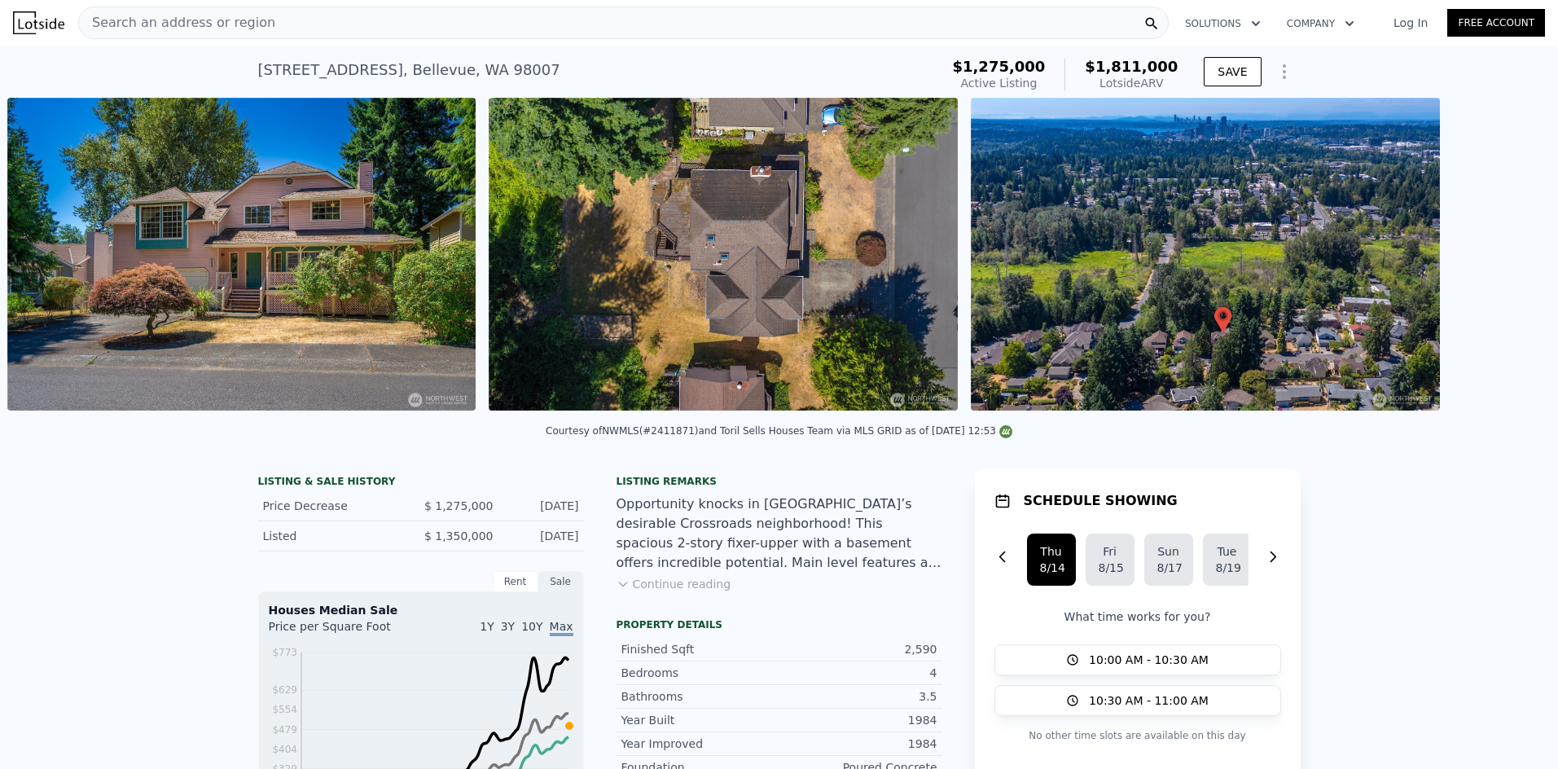
scroll to position [0, 745]
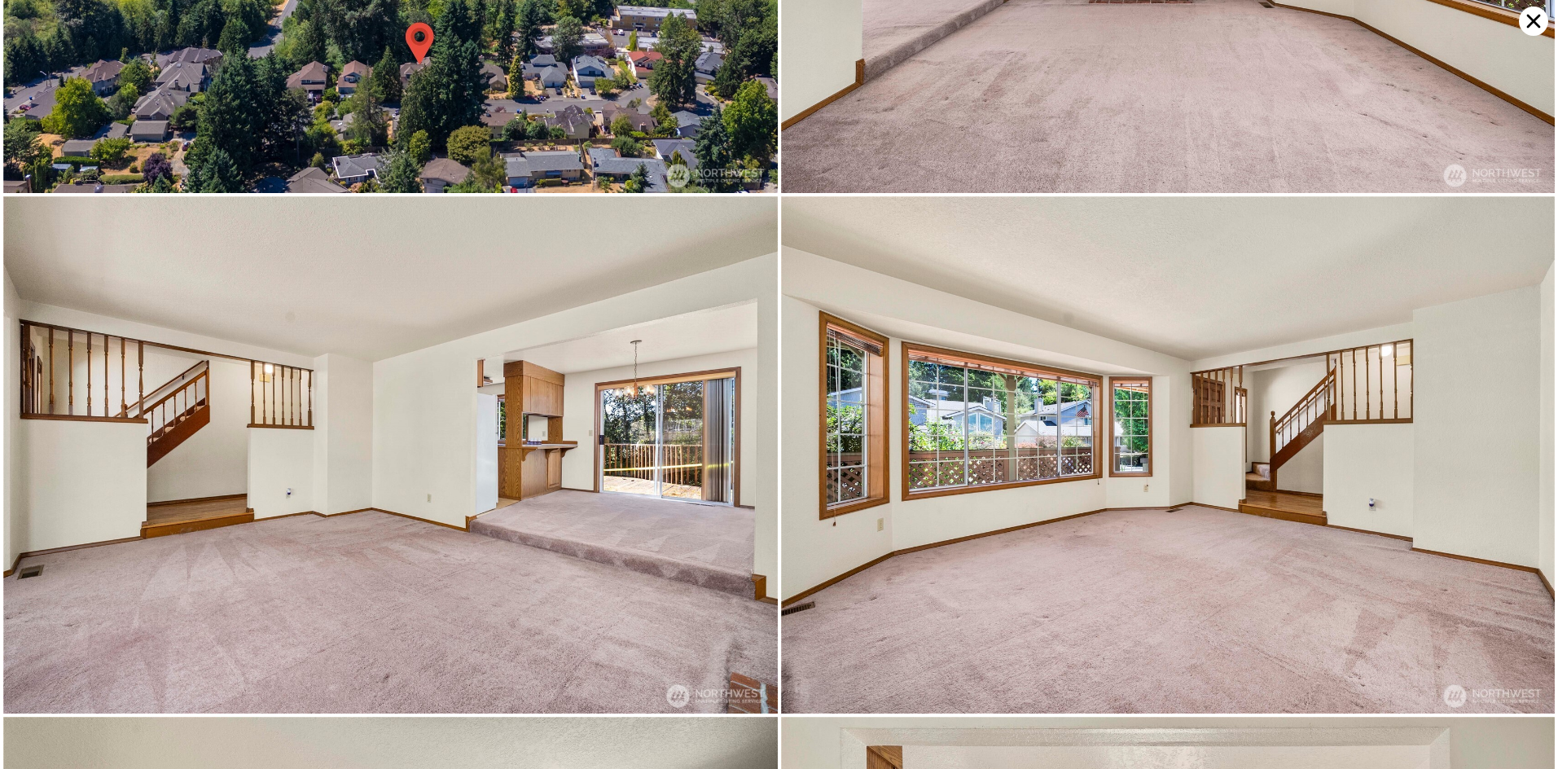
scroll to position [3612, 0]
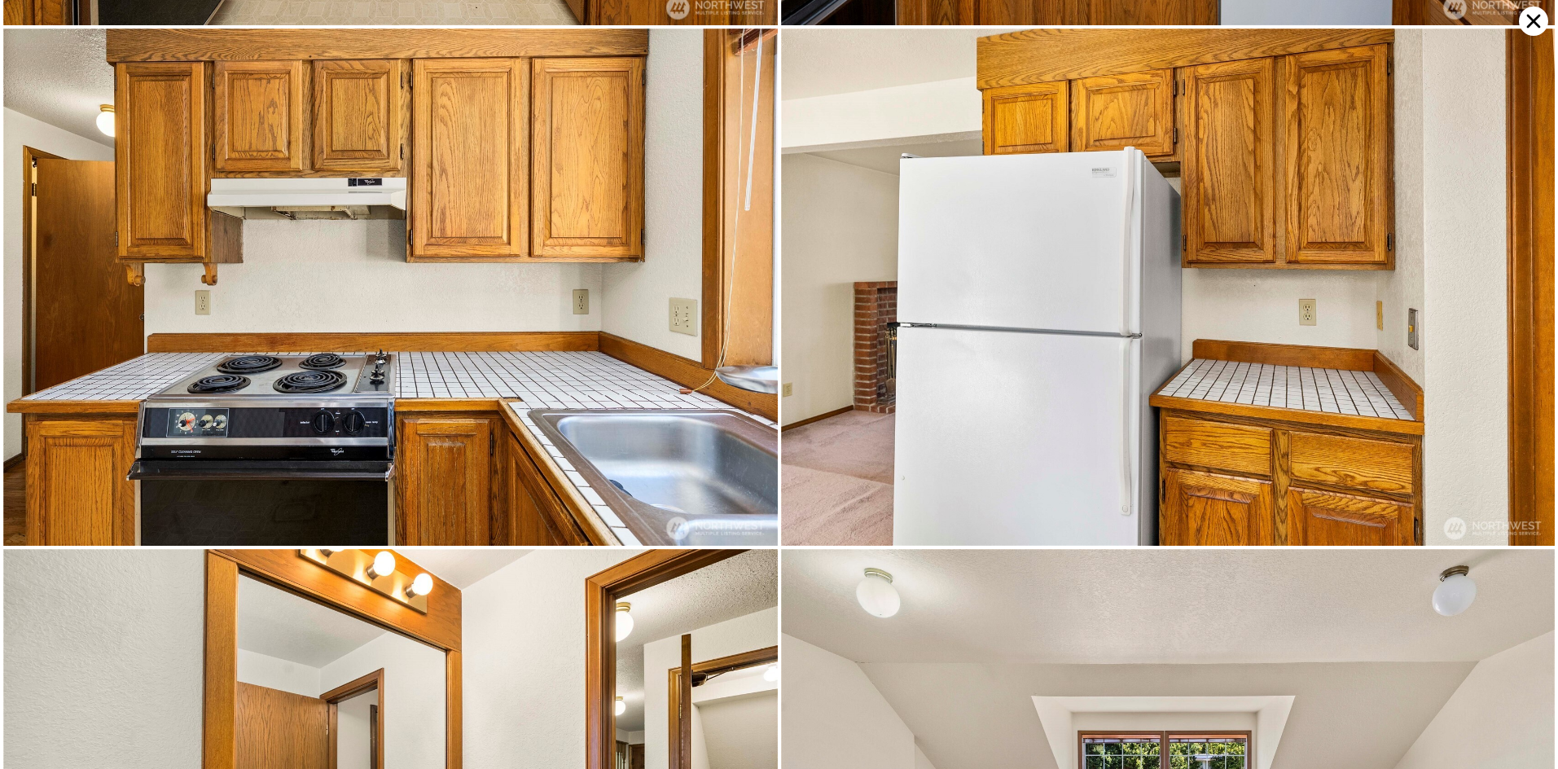
click at [1525, 28] on icon at bounding box center [1533, 21] width 29 height 29
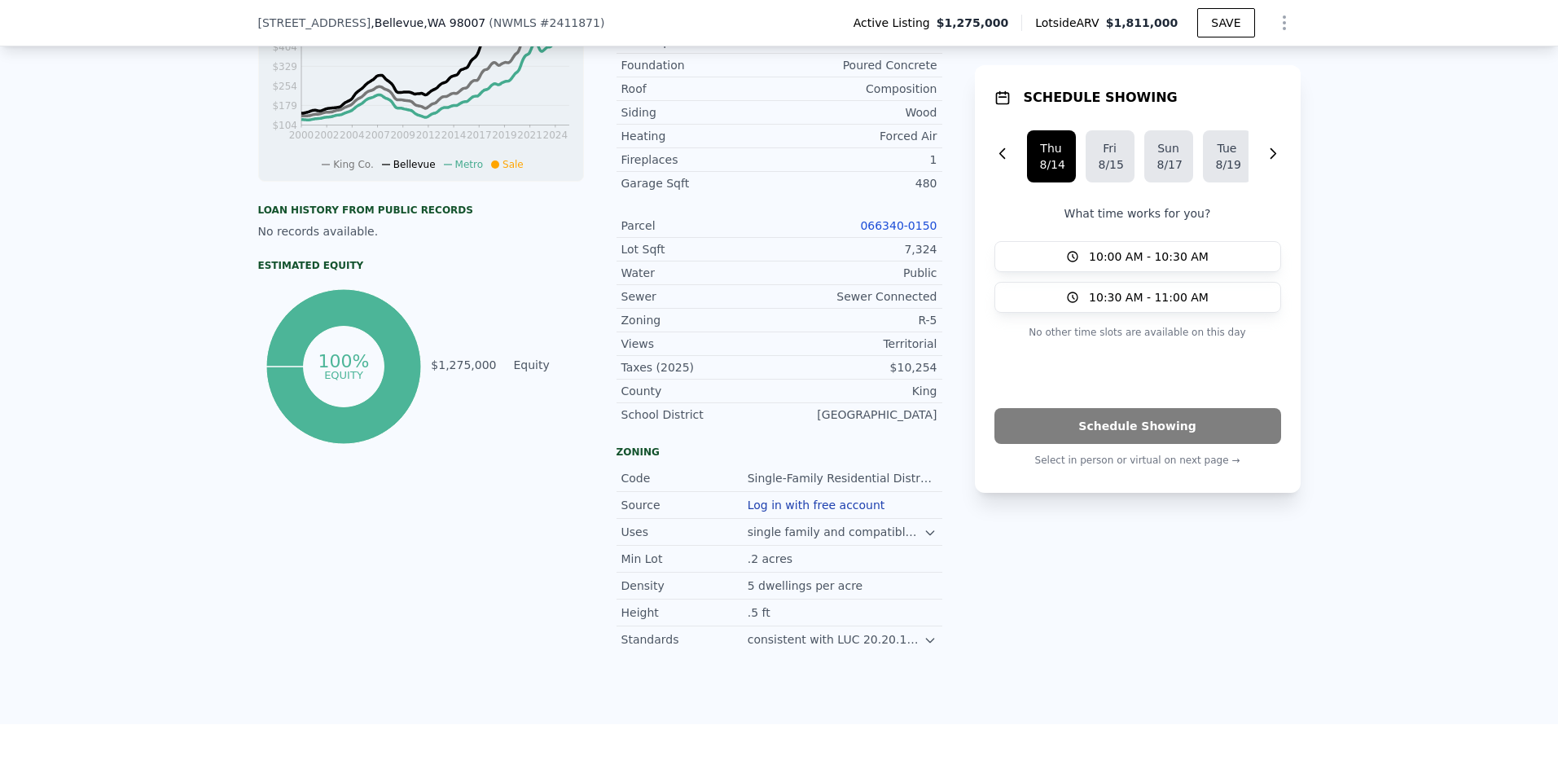
scroll to position [646, 0]
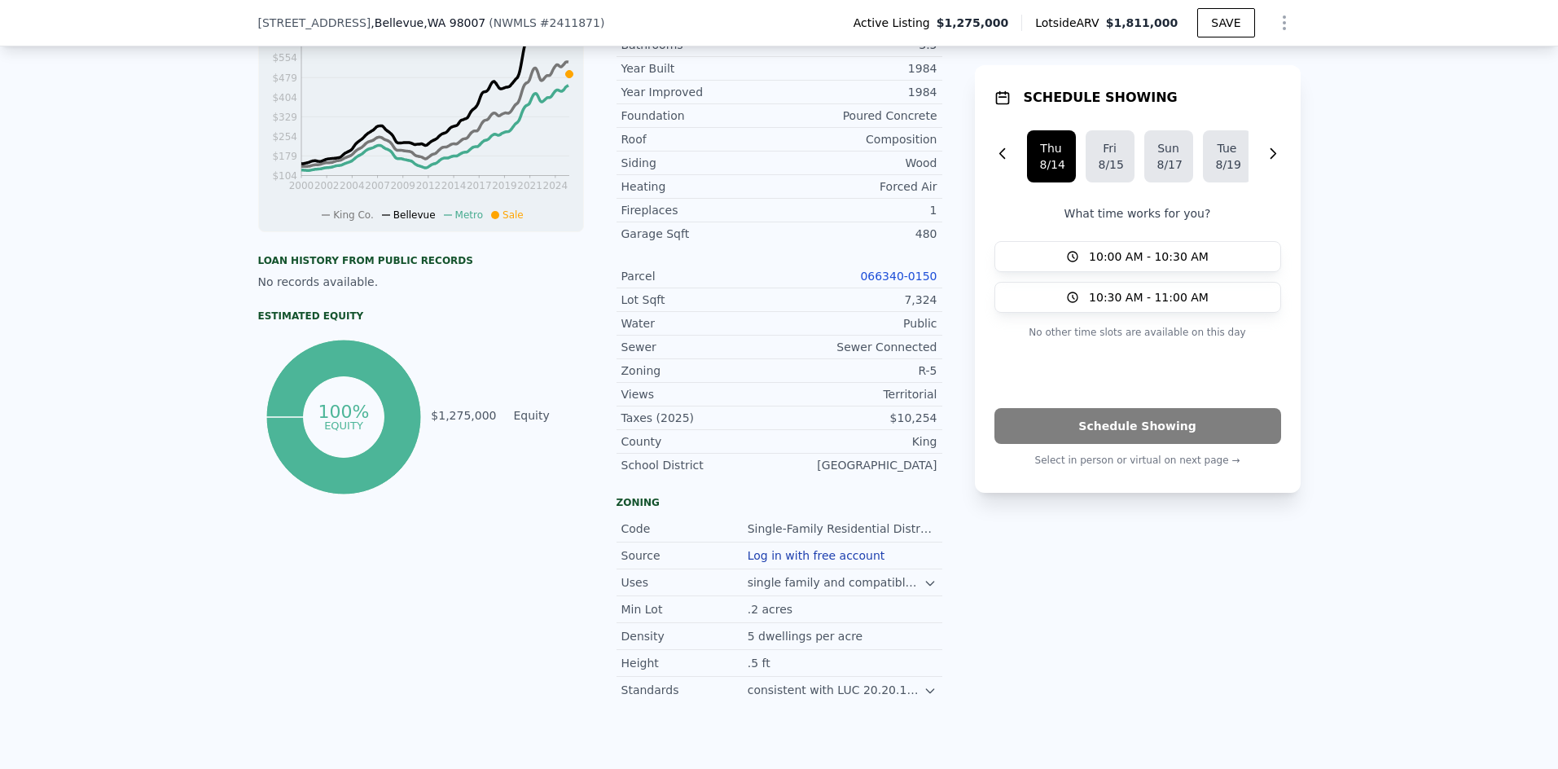
drag, startPoint x: 615, startPoint y: 478, endPoint x: 942, endPoint y: 481, distance: 327.4
click at [942, 481] on div "LISTING & SALE HISTORY Price Decrease $ 1,275,000 Aug 12, 2025 Listed $ 1,350,0…" at bounding box center [779, 260] width 1042 height 886
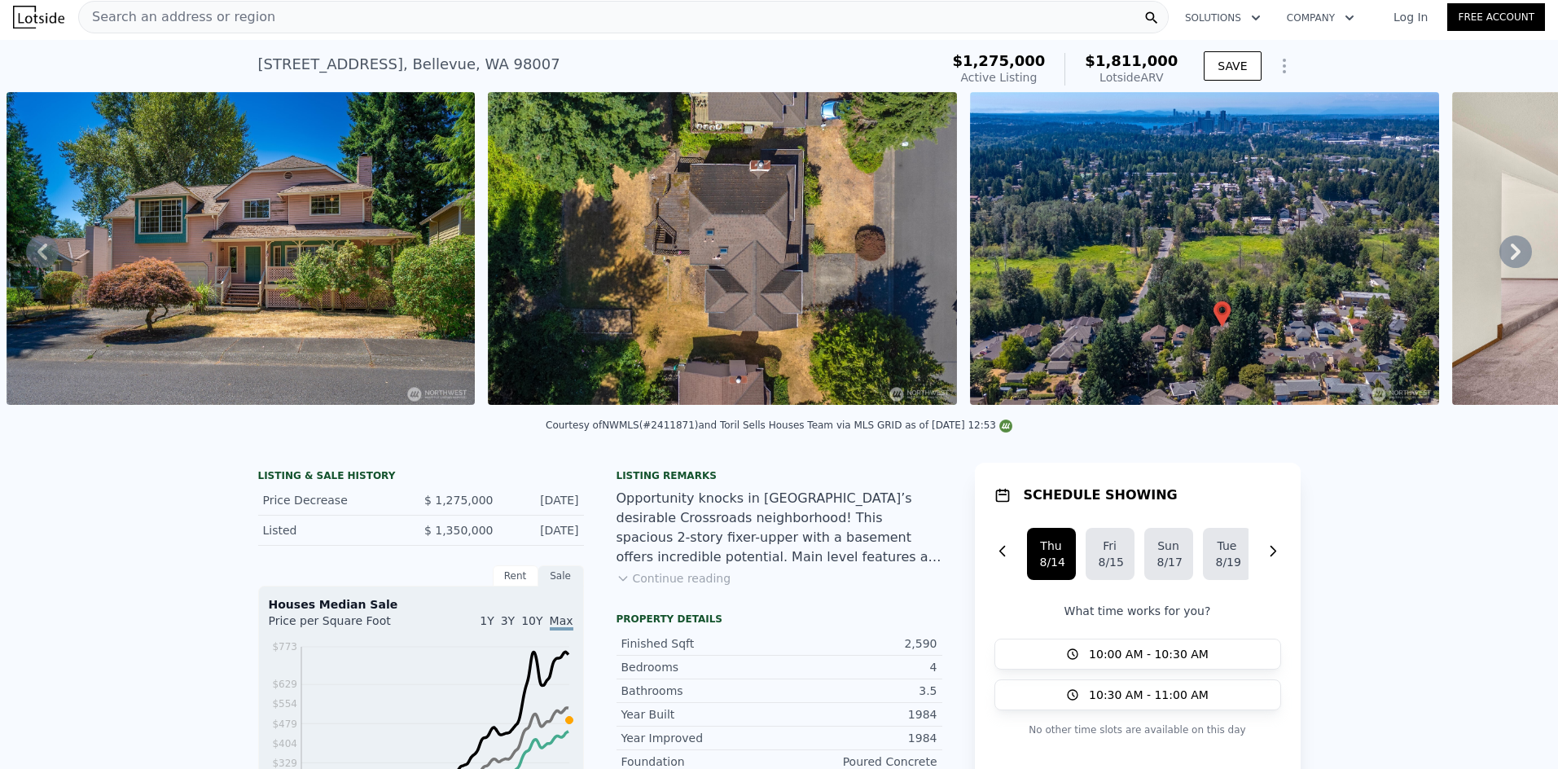
scroll to position [0, 0]
